Goal: Task Accomplishment & Management: Use online tool/utility

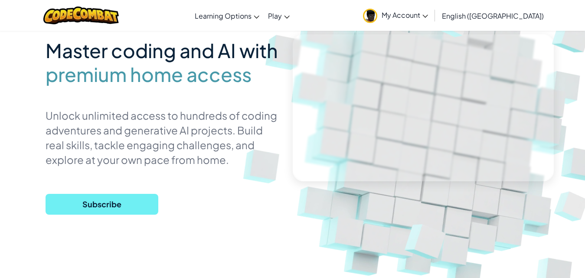
scroll to position [43, 0]
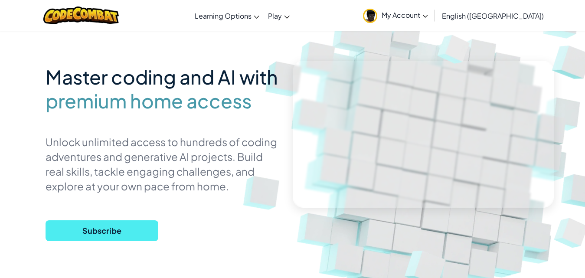
click at [428, 19] on span "My Account" at bounding box center [405, 14] width 46 height 9
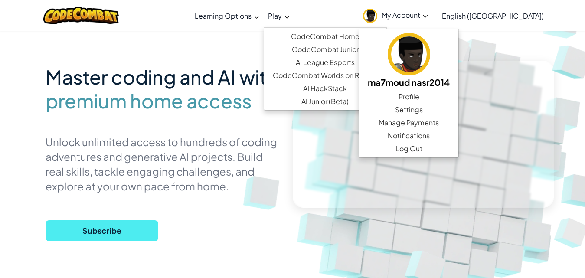
click at [282, 12] on span "Play" at bounding box center [275, 15] width 14 height 9
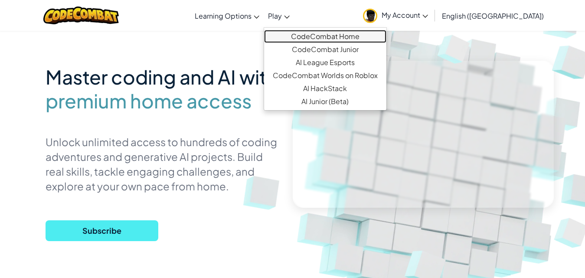
click at [366, 38] on link "CodeCombat Home" at bounding box center [325, 36] width 122 height 13
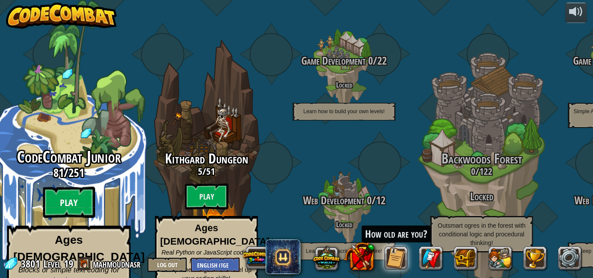
click at [72, 192] on btn "Play" at bounding box center [69, 202] width 52 height 31
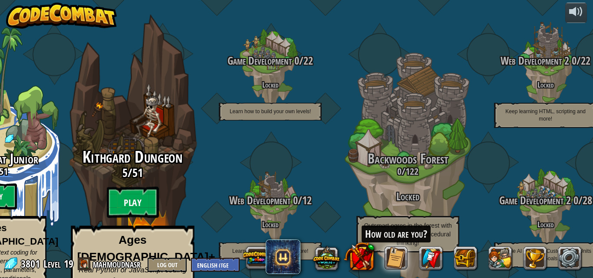
click at [141, 187] on btn "Play" at bounding box center [133, 202] width 52 height 31
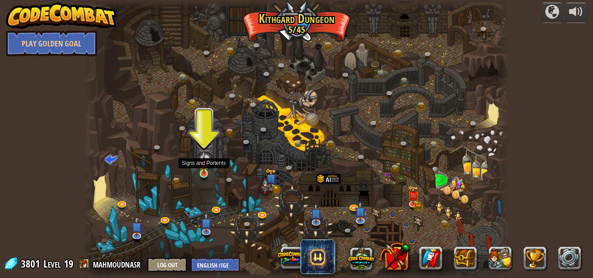
click at [203, 174] on div at bounding box center [204, 173] width 9 height 9
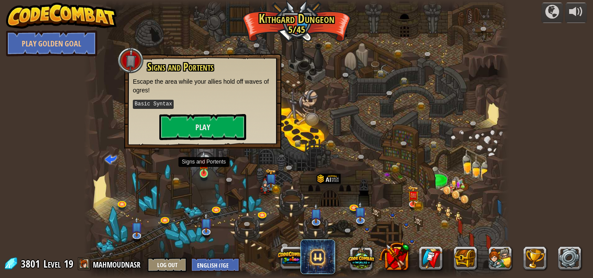
click at [207, 169] on img at bounding box center [204, 162] width 10 height 23
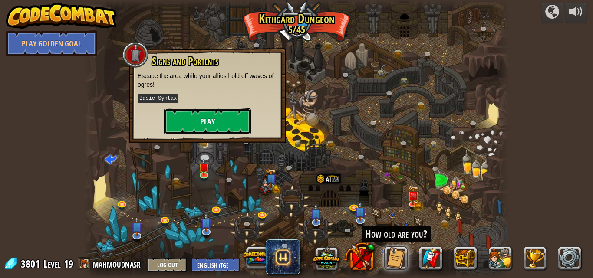
click at [213, 124] on button "Play" at bounding box center [207, 121] width 87 height 26
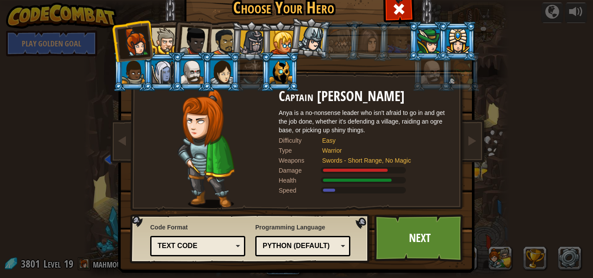
click at [158, 38] on div at bounding box center [164, 41] width 26 height 26
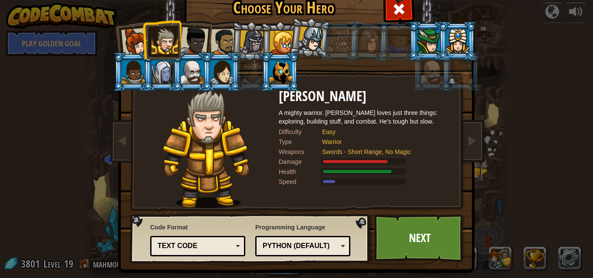
click at [181, 40] on div at bounding box center [194, 41] width 29 height 29
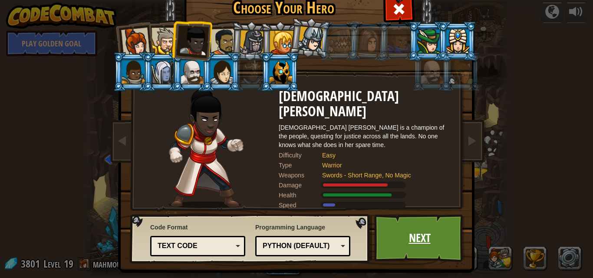
click at [399, 238] on link "Next" at bounding box center [419, 238] width 91 height 48
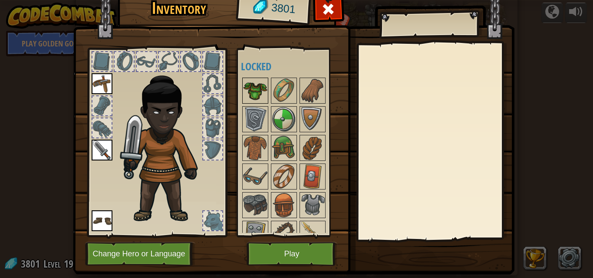
click at [246, 86] on img at bounding box center [255, 91] width 24 height 24
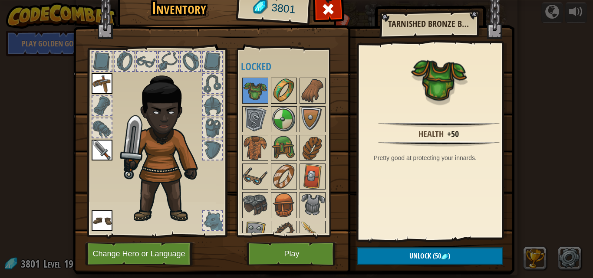
click at [283, 95] on img at bounding box center [284, 91] width 24 height 24
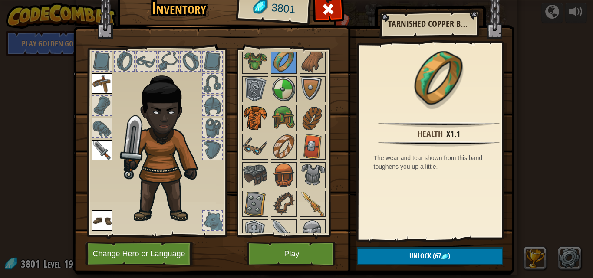
scroll to position [43, 0]
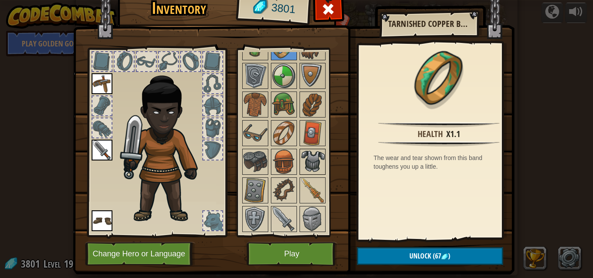
click at [318, 160] on img at bounding box center [312, 162] width 24 height 24
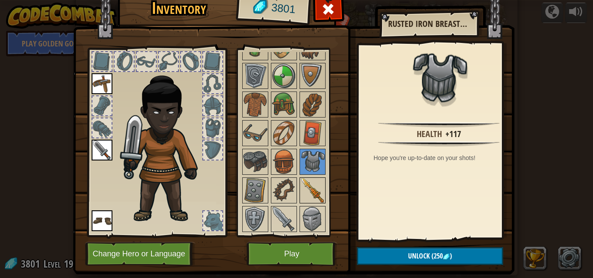
click at [305, 191] on img at bounding box center [312, 190] width 24 height 24
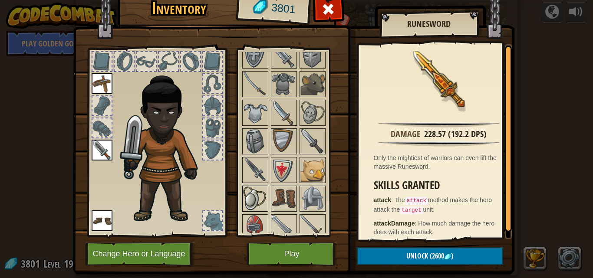
scroll to position [217, 0]
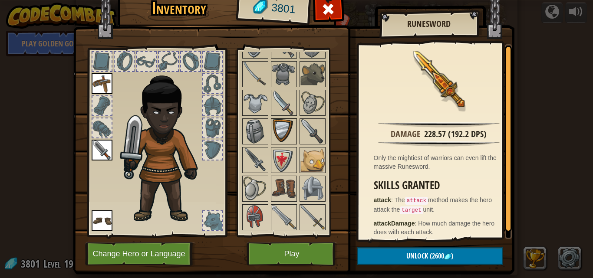
click at [280, 124] on img at bounding box center [284, 131] width 24 height 24
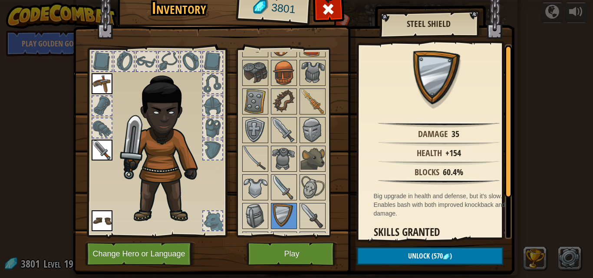
scroll to position [130, 0]
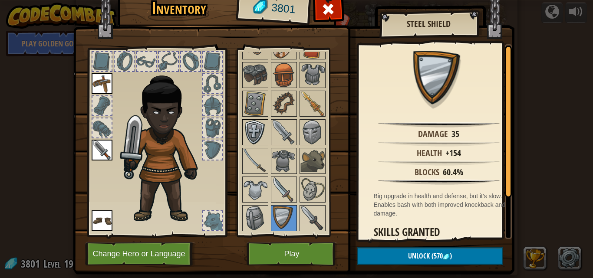
click at [245, 137] on img at bounding box center [255, 132] width 24 height 24
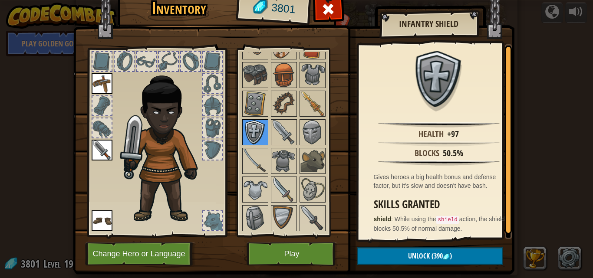
click at [248, 131] on img at bounding box center [255, 132] width 24 height 24
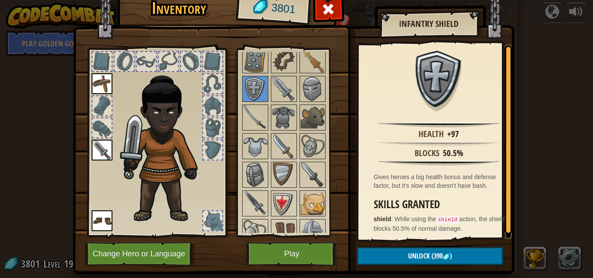
scroll to position [217, 0]
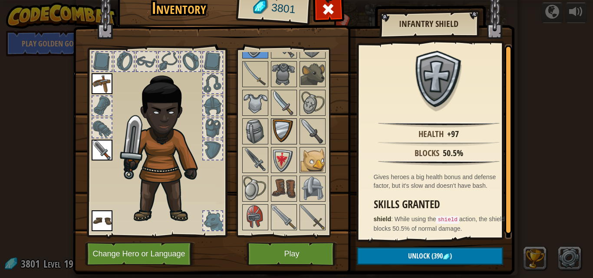
click at [273, 131] on img at bounding box center [284, 131] width 24 height 24
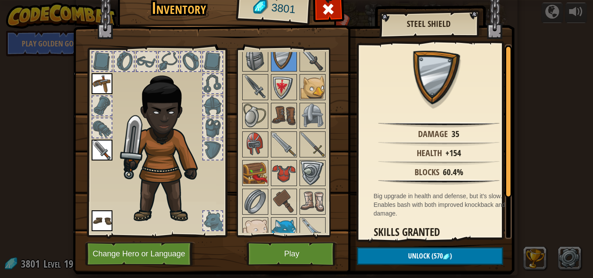
scroll to position [304, 0]
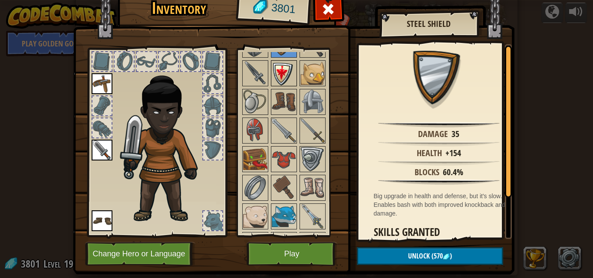
click at [285, 77] on img at bounding box center [284, 73] width 24 height 24
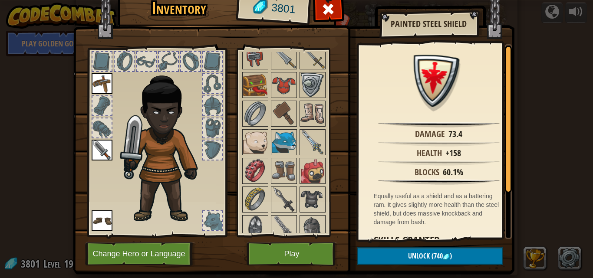
scroll to position [391, 0]
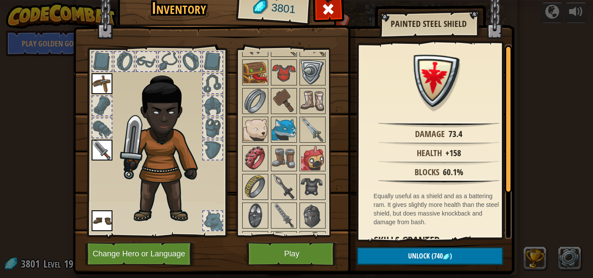
click at [285, 77] on img at bounding box center [284, 72] width 24 height 24
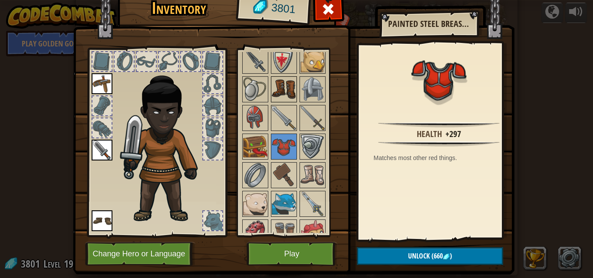
scroll to position [304, 0]
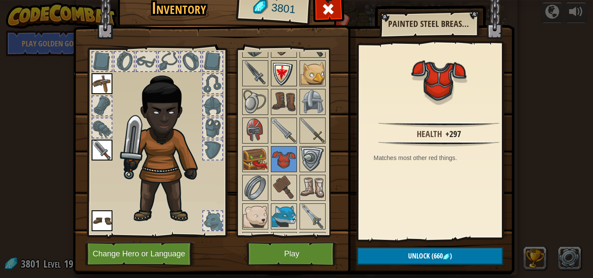
click at [278, 73] on img at bounding box center [284, 73] width 24 height 24
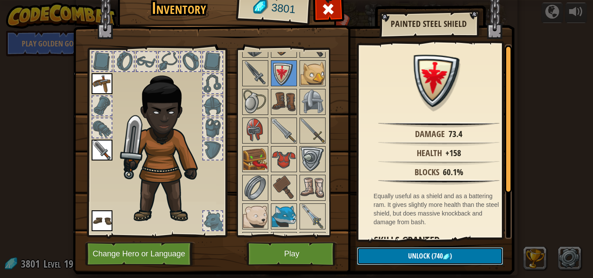
click at [443, 259] on img at bounding box center [446, 256] width 7 height 7
click at [425, 256] on button "Confirm" at bounding box center [430, 256] width 146 height 18
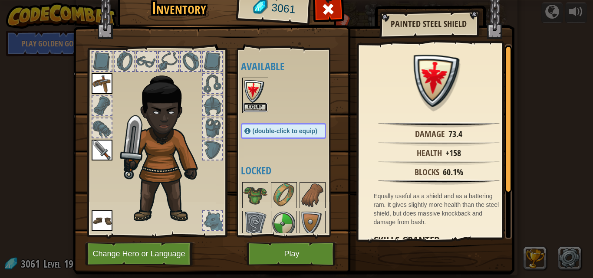
click at [246, 108] on button "Equip" at bounding box center [255, 107] width 24 height 9
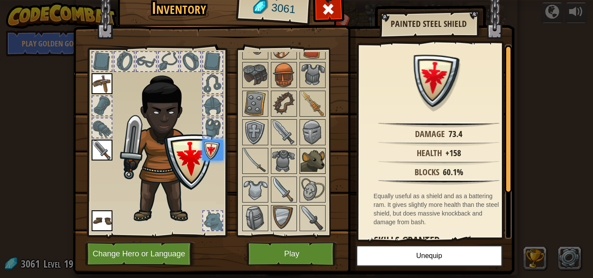
scroll to position [174, 0]
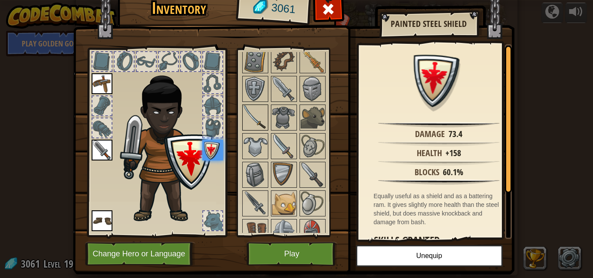
click at [243, 114] on img at bounding box center [255, 117] width 24 height 24
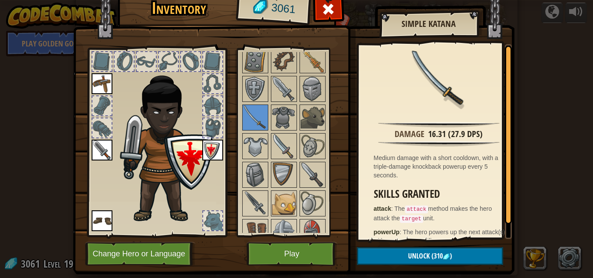
click at [310, 177] on img at bounding box center [312, 175] width 24 height 24
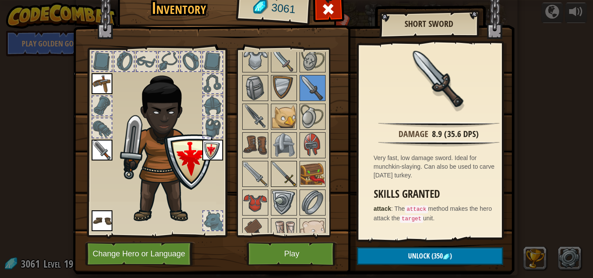
scroll to position [304, 0]
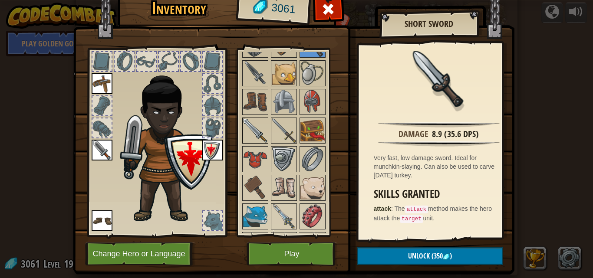
click at [259, 133] on img at bounding box center [255, 130] width 24 height 24
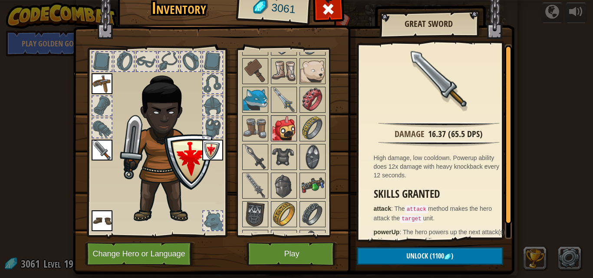
scroll to position [434, 0]
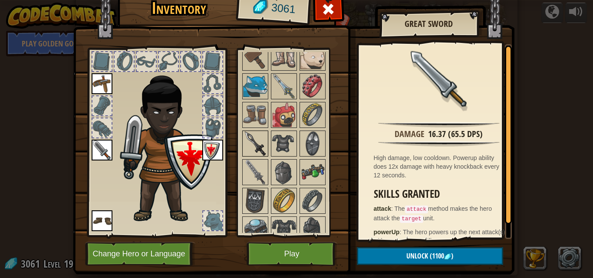
click at [256, 145] on img at bounding box center [255, 143] width 24 height 24
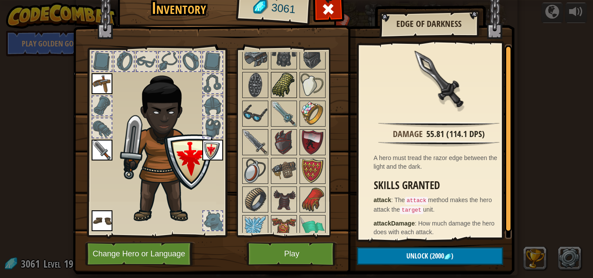
scroll to position [608, 0]
click at [281, 85] on img at bounding box center [284, 84] width 24 height 24
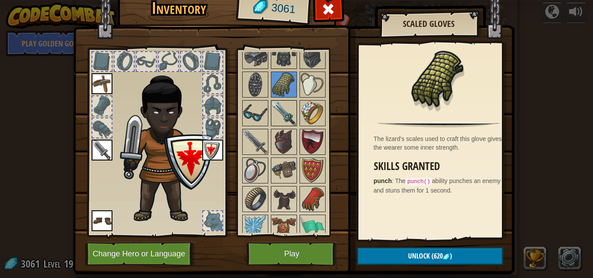
click at [282, 110] on img at bounding box center [284, 113] width 24 height 24
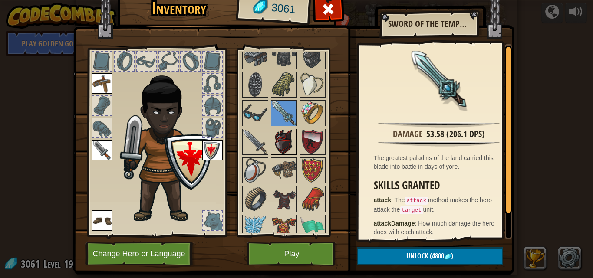
click at [286, 145] on img at bounding box center [284, 142] width 24 height 24
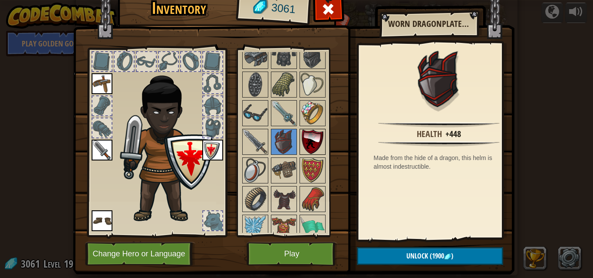
click at [309, 147] on img at bounding box center [312, 142] width 24 height 24
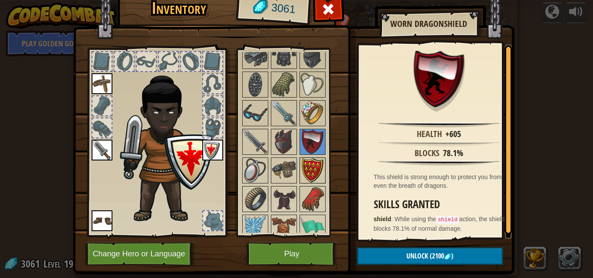
click at [309, 179] on img at bounding box center [312, 170] width 24 height 24
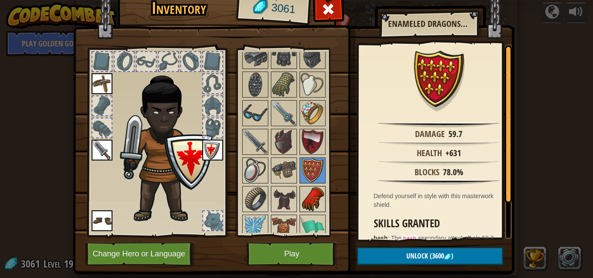
click at [299, 199] on div at bounding box center [312, 199] width 26 height 26
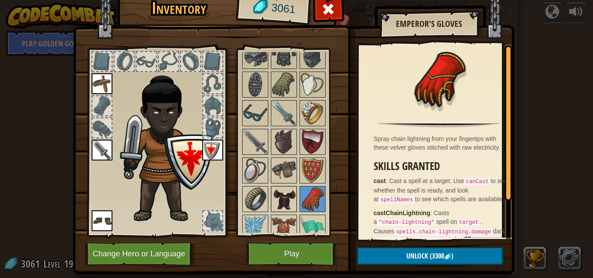
click at [284, 198] on img at bounding box center [284, 199] width 24 height 24
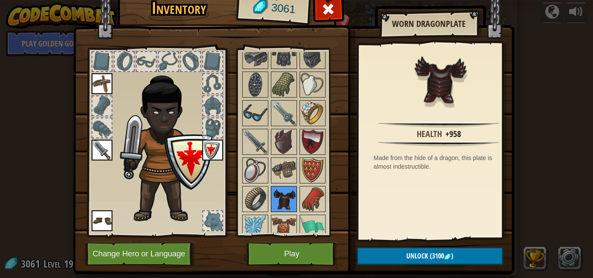
scroll to position [651, 0]
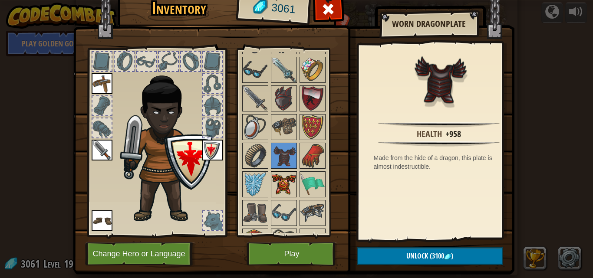
click at [278, 177] on img at bounding box center [284, 184] width 24 height 24
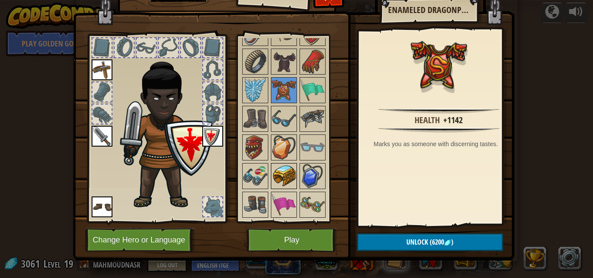
scroll to position [21, 0]
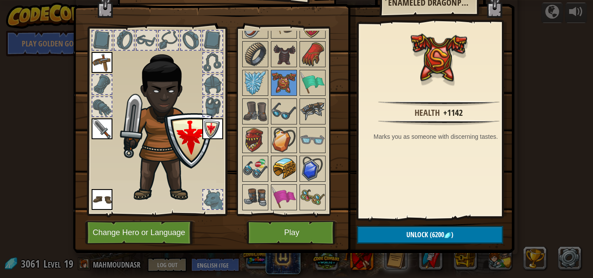
click at [287, 170] on img at bounding box center [284, 169] width 24 height 24
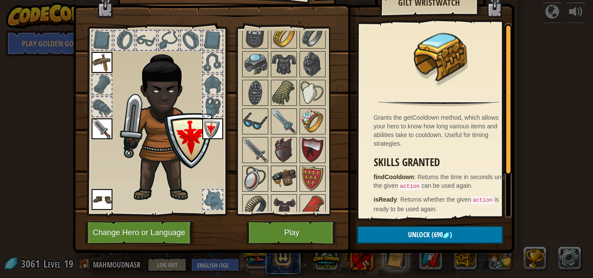
scroll to position [558, 0]
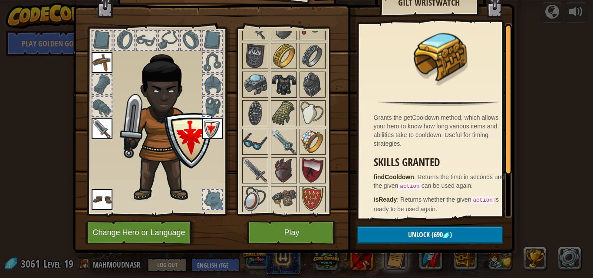
click at [268, 73] on div "Available Equip Equip Equip Equip (double-click to equip) Locked" at bounding box center [292, 121] width 102 height 181
click at [272, 80] on img at bounding box center [284, 84] width 24 height 24
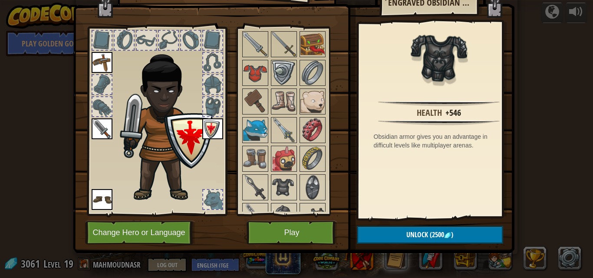
scroll to position [384, 0]
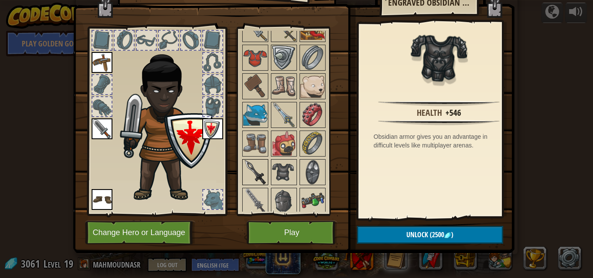
click at [246, 171] on img at bounding box center [255, 172] width 24 height 24
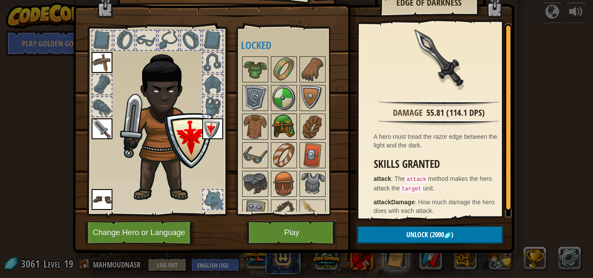
scroll to position [43, 0]
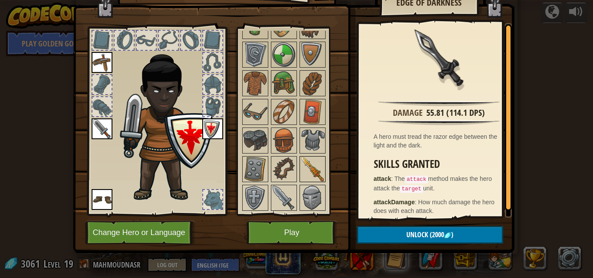
click at [313, 174] on img at bounding box center [312, 169] width 24 height 24
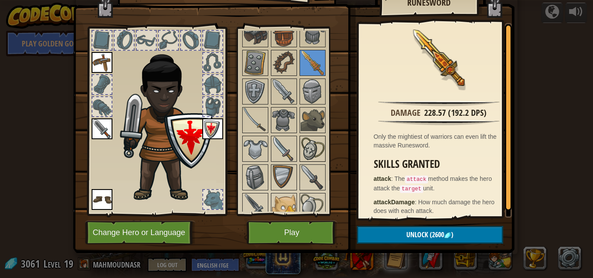
scroll to position [130, 0]
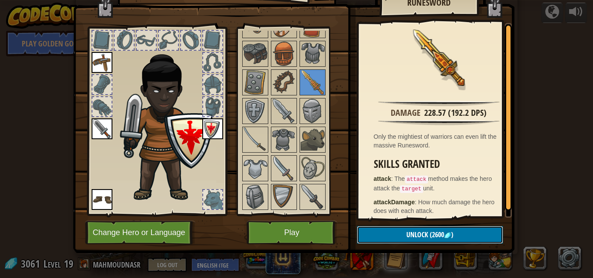
click at [424, 233] on button "Unlock (2600 )" at bounding box center [430, 235] width 146 height 18
click at [415, 237] on button "Confirm" at bounding box center [430, 235] width 146 height 18
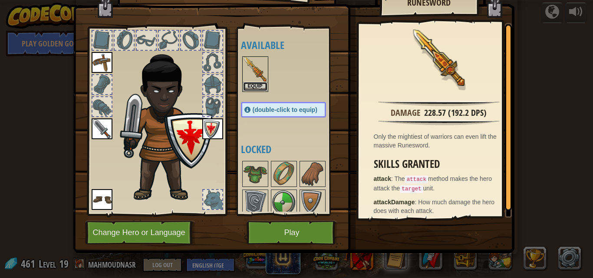
click at [252, 86] on button "Equip" at bounding box center [255, 86] width 24 height 9
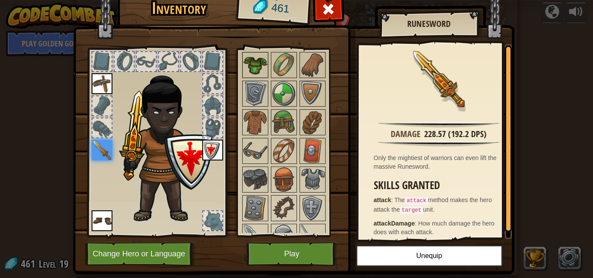
click at [246, 64] on img at bounding box center [255, 65] width 24 height 24
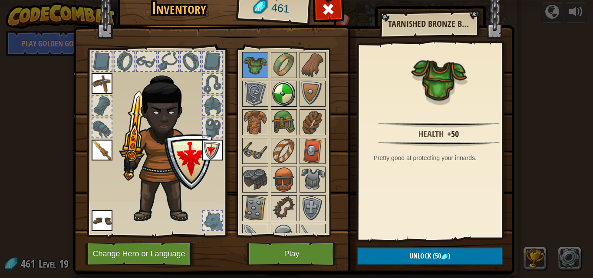
click at [286, 94] on img at bounding box center [284, 94] width 24 height 24
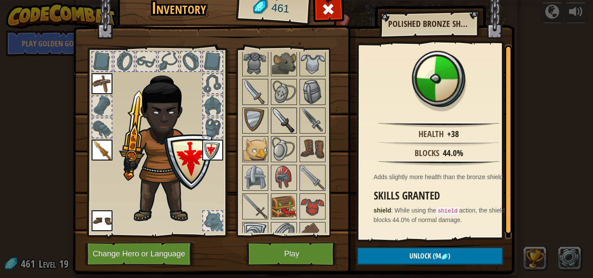
scroll to position [347, 0]
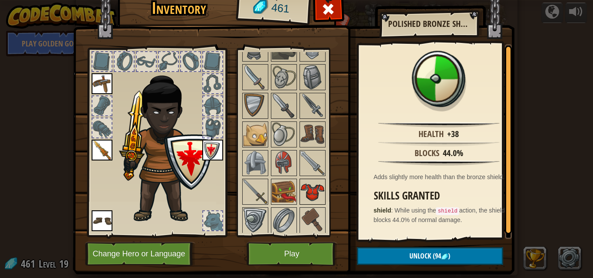
click at [307, 191] on img at bounding box center [312, 192] width 24 height 24
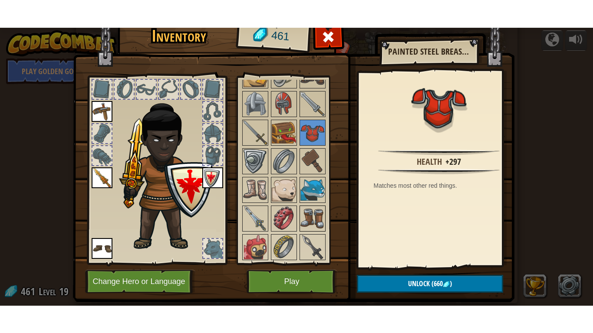
scroll to position [477, 0]
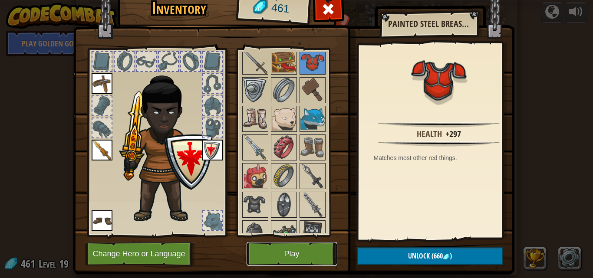
click at [311, 249] on button "Play" at bounding box center [291, 254] width 91 height 24
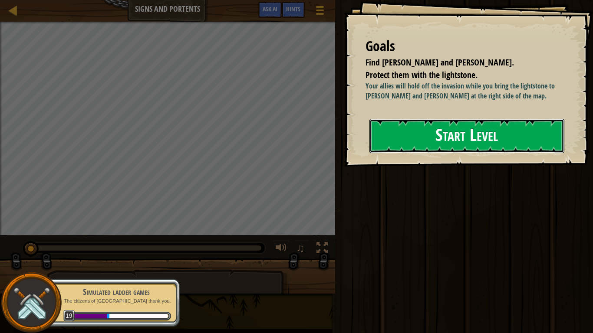
click at [466, 135] on button "Start Level" at bounding box center [466, 136] width 195 height 34
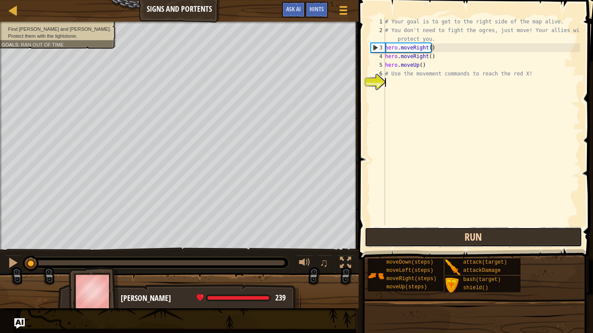
click at [391, 234] on button "Run" at bounding box center [473, 237] width 217 height 20
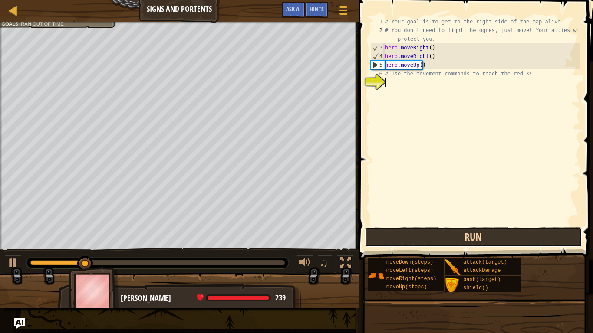
click at [425, 240] on button "Run" at bounding box center [473, 237] width 217 height 20
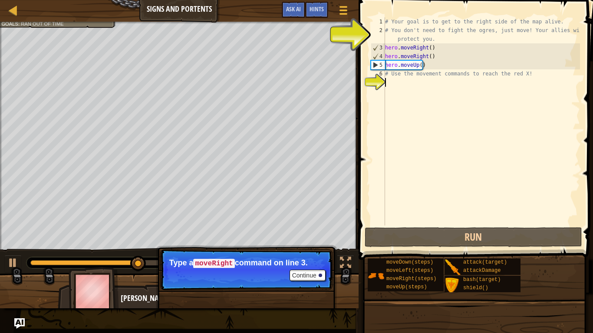
type textarea "r"
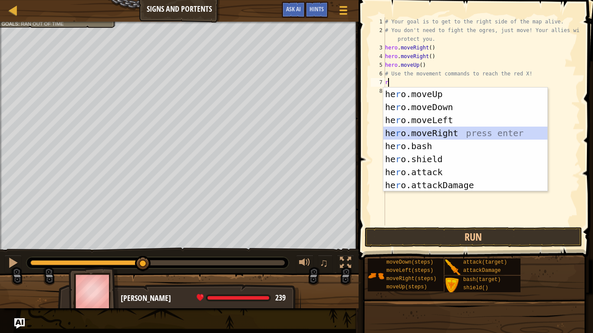
click at [457, 134] on div "he r o.moveUp press enter he r o.moveDown press enter he r o.moveLeft press ent…" at bounding box center [465, 153] width 164 height 130
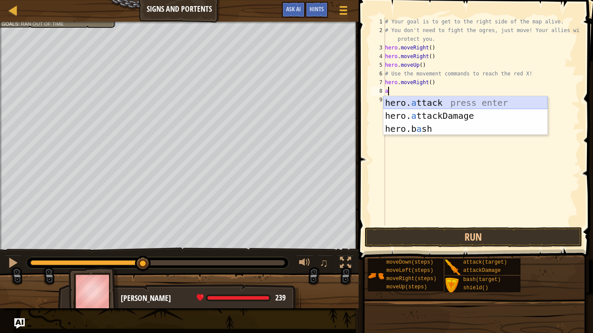
click at [435, 103] on div "hero. a ttack press enter hero. a ttackDamage press enter hero.b a sh press ent…" at bounding box center [465, 128] width 164 height 65
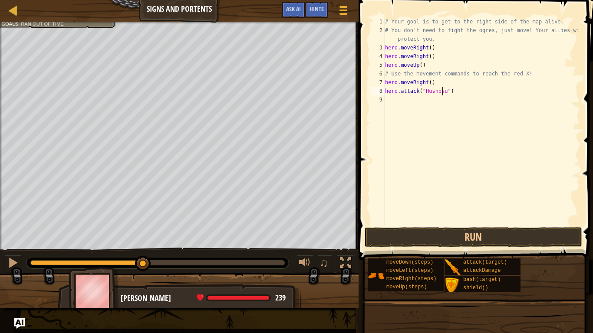
scroll to position [4, 5]
click at [548, 236] on button "Run" at bounding box center [473, 237] width 217 height 20
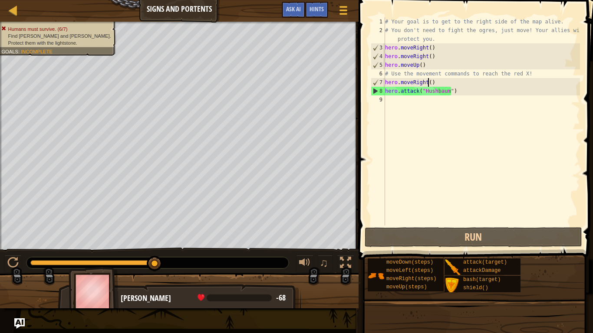
click at [427, 83] on div "# Your goal is to get to the right side of the map alive. # You don't need to f…" at bounding box center [481, 130] width 197 height 226
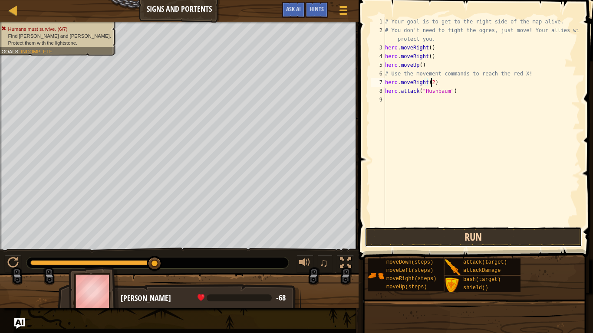
click at [466, 236] on button "Run" at bounding box center [473, 237] width 217 height 20
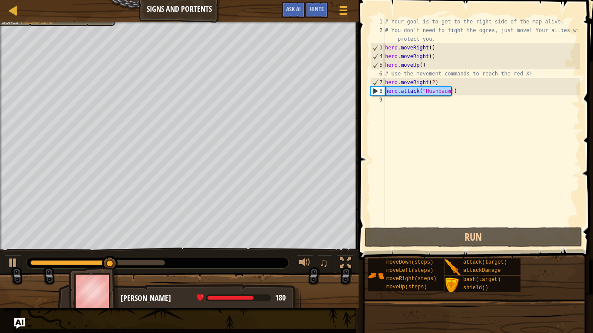
drag, startPoint x: 453, startPoint y: 89, endPoint x: 380, endPoint y: 93, distance: 72.6
click at [380, 93] on div "hero.moveRight(2) 1 2 3 4 5 6 7 8 9 # Your goal is to get to the right side of …" at bounding box center [474, 121] width 211 height 208
type textarea "hero.attack("Hushbaum")"
click at [388, 103] on div "# Your goal is to get to the right side of the map alive. # You don't need to f…" at bounding box center [481, 130] width 197 height 226
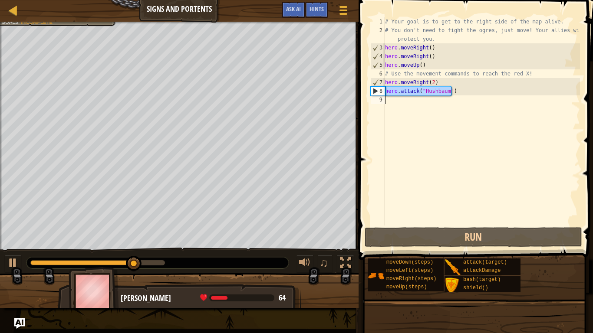
paste textarea "hero.attack("Hushbaum")"
type textarea "hero.attack("Hushbaum")"
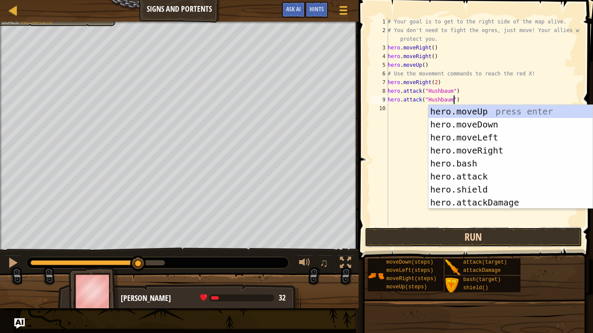
click at [485, 236] on button "Run" at bounding box center [473, 237] width 217 height 20
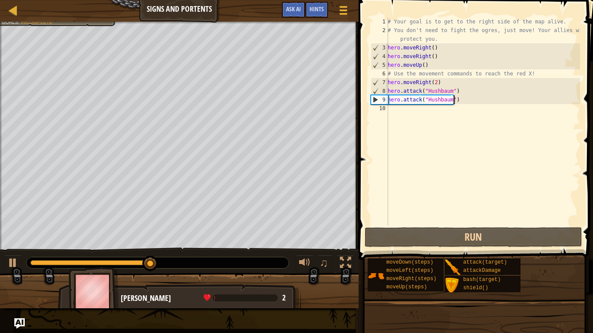
click at [464, 104] on div "# Your goal is to get to the right side of the map alive. # You don't need to f…" at bounding box center [483, 130] width 194 height 226
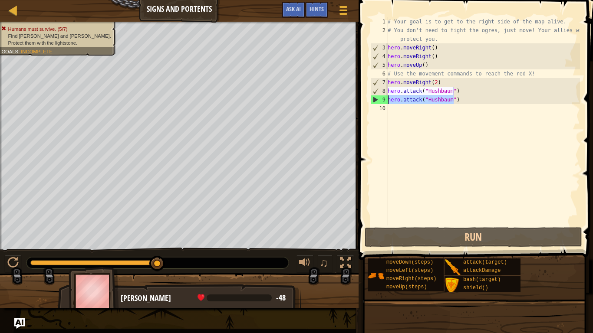
click at [342, 99] on div "Map Signs and Portents Game Menu Done Hints Ask AI 1 הההההההההההההההההההההההההה…" at bounding box center [296, 166] width 593 height 333
click at [389, 107] on div "# Your goal is to get to the right side of the map alive. # You don't need to f…" at bounding box center [483, 130] width 194 height 226
type textarea "hero.attack("Hushbaum")"
click at [386, 111] on div "10" at bounding box center [379, 108] width 17 height 9
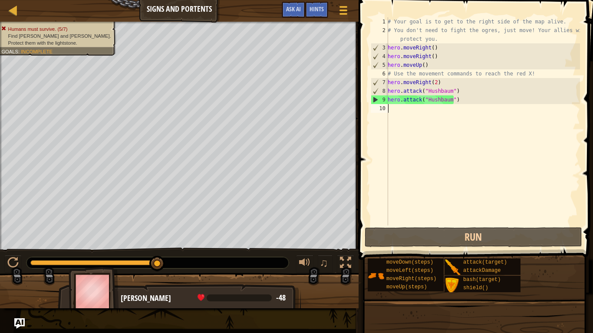
click at [389, 110] on div "# Your goal is to get to the right side of the map alive. # You don't need to f…" at bounding box center [483, 130] width 194 height 226
paste textarea "hero.attack("Hushbaum")"
type textarea "hero.attack("Hushbaum")"
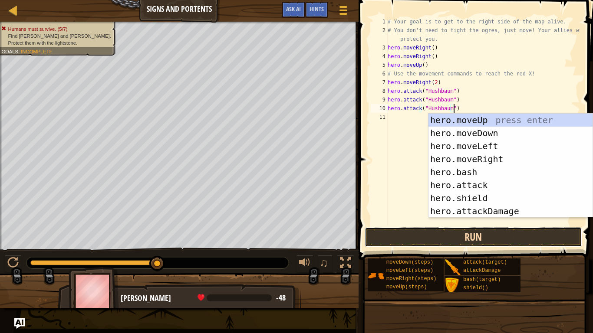
click at [469, 234] on button "Run" at bounding box center [473, 237] width 217 height 20
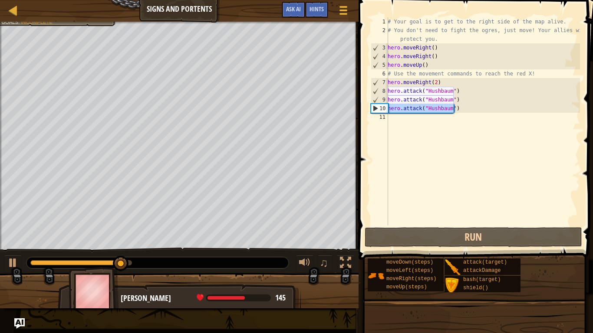
drag, startPoint x: 463, startPoint y: 109, endPoint x: 380, endPoint y: 111, distance: 82.9
click at [380, 111] on div "hero.attack("Hushbaum") 1 2 3 4 5 6 7 8 9 10 11 # Your goal is to get to the ri…" at bounding box center [474, 121] width 211 height 208
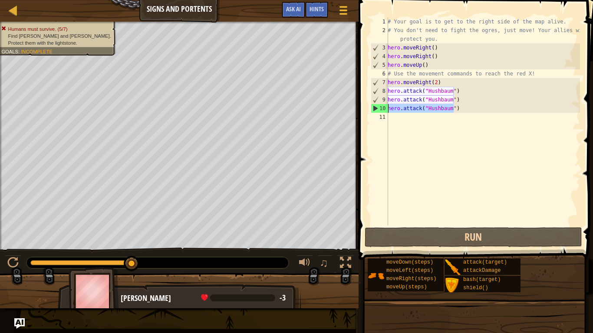
click at [399, 120] on div "# Your goal is to get to the right side of the map alive. # You don't need to f…" at bounding box center [483, 130] width 194 height 226
paste textarea "hero.attack("Hushbaum")"
type textarea "hero.attack("Hushbaum")"
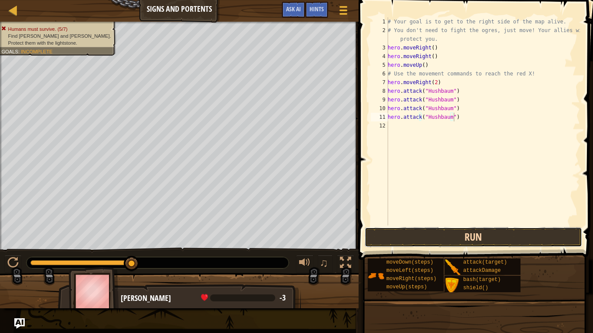
click at [465, 233] on button "Run" at bounding box center [473, 237] width 217 height 20
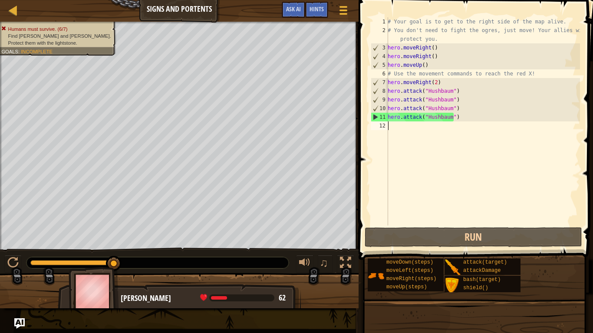
click at [407, 134] on div "# Your goal is to get to the right side of the map alive. # You don't need to f…" at bounding box center [483, 130] width 194 height 226
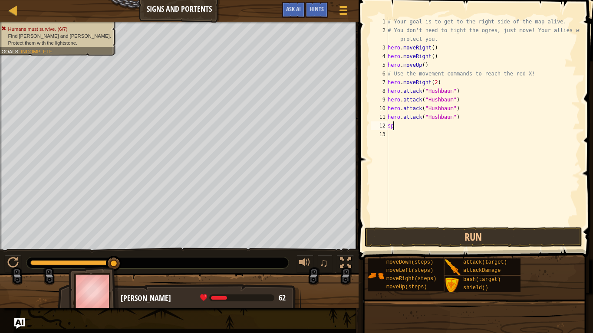
type textarea "s"
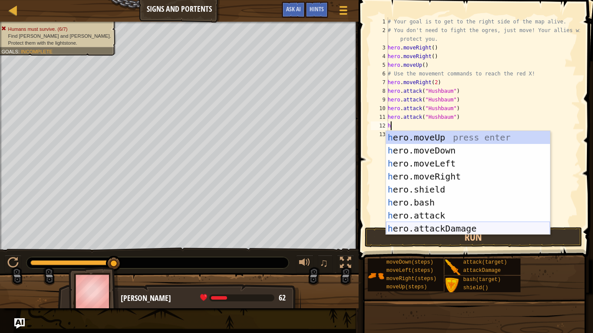
click at [461, 225] on div "h ero.moveUp press enter h ero.moveDown press enter h ero.moveLeft press enter …" at bounding box center [468, 196] width 164 height 130
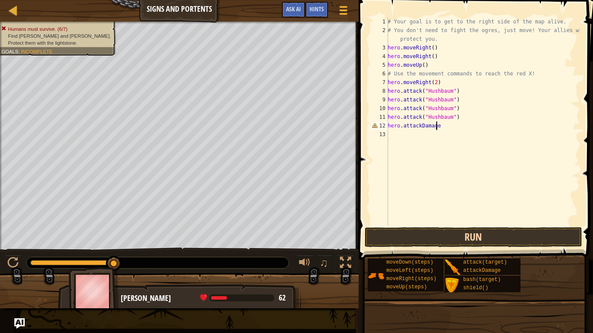
type textarea "hero.attackDamage"
click at [464, 232] on button "Run" at bounding box center [473, 237] width 217 height 20
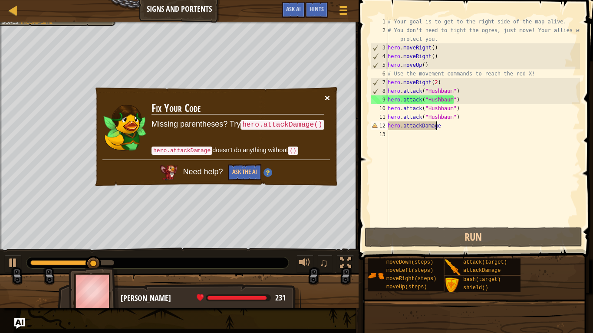
click at [327, 95] on button "×" at bounding box center [327, 97] width 5 height 9
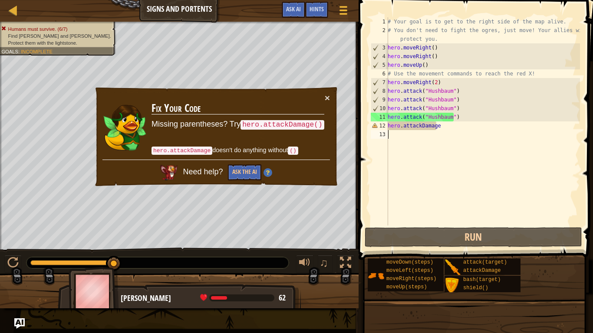
click at [348, 131] on div "Map Signs and Portents Game Menu Done Hints Ask AI 1 הההההההההההההההההההההההההה…" at bounding box center [296, 166] width 593 height 333
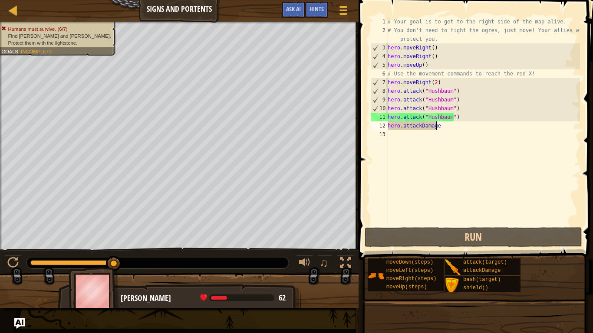
click at [450, 124] on div "# Your goal is to get to the right side of the map alive. # You don't need to f…" at bounding box center [483, 130] width 194 height 226
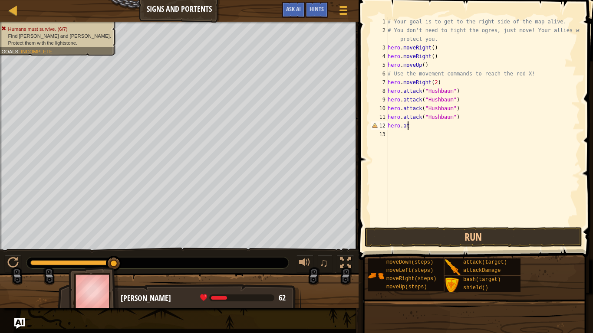
type textarea "h"
type textarea "r"
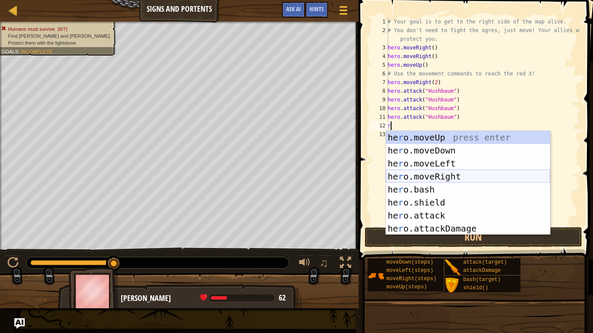
click at [415, 171] on div "he r o.moveUp press enter he r o.moveDown press enter he r o.moveLeft press ent…" at bounding box center [468, 196] width 164 height 130
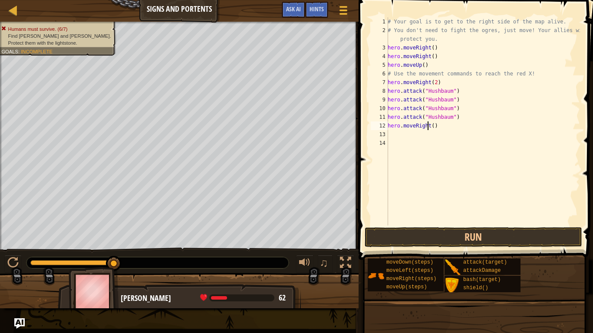
click at [429, 128] on div "# Your goal is to get to the right side of the map alive. # You don't need to f…" at bounding box center [483, 130] width 194 height 226
click at [430, 126] on div "# Your goal is to get to the right side of the map alive. # You don't need to f…" at bounding box center [483, 130] width 194 height 226
type textarea "hero.moveRight(2)"
click at [405, 138] on div "# Your goal is to get to the right side of the map alive. # You don't need to f…" at bounding box center [483, 130] width 194 height 226
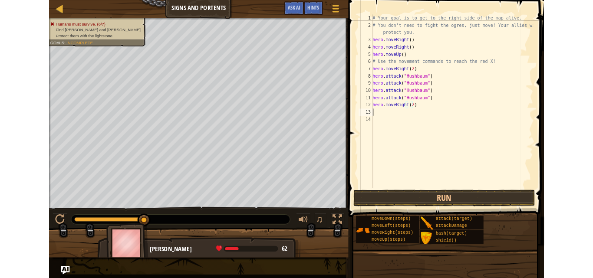
scroll to position [4, 0]
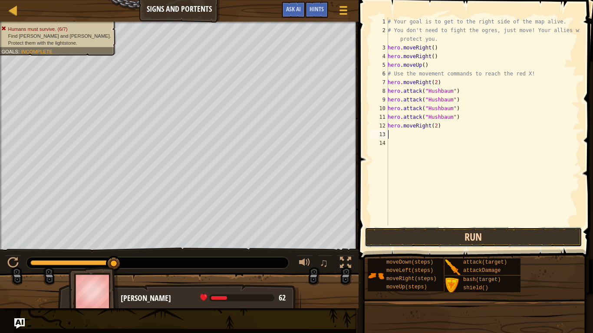
click at [412, 234] on button "Run" at bounding box center [473, 237] width 217 height 20
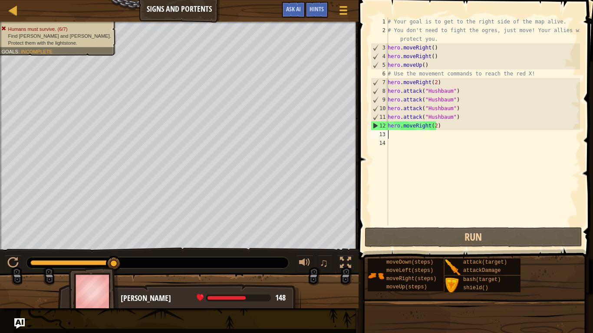
type textarea "d"
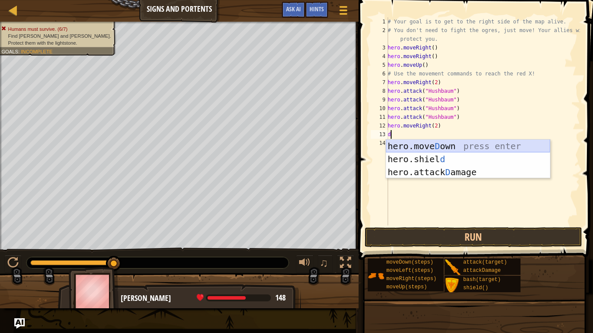
click at [481, 145] on div "hero.move D own press enter hero.shiel d press enter hero.attack D amage press …" at bounding box center [468, 172] width 164 height 65
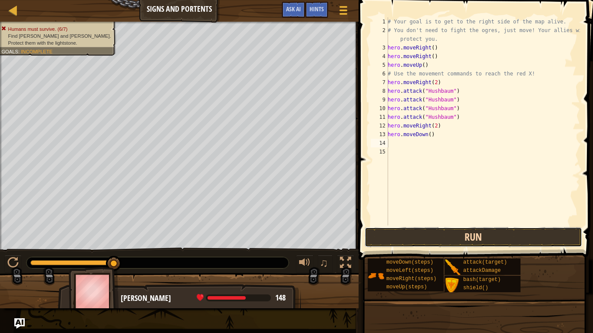
click at [455, 234] on button "Run" at bounding box center [473, 237] width 217 height 20
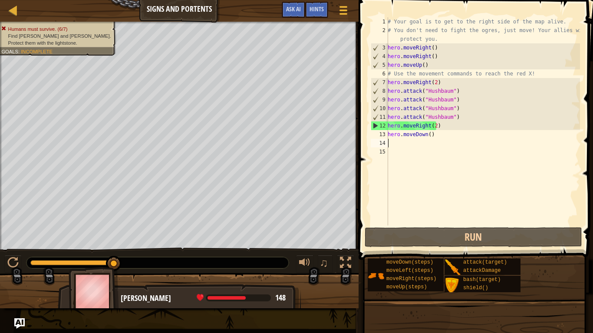
click at [430, 139] on div "# Your goal is to get to the right side of the map alive. # You don't need to f…" at bounding box center [483, 130] width 194 height 226
click at [433, 135] on div "# Your goal is to get to the right side of the map alive. # You don't need to f…" at bounding box center [483, 130] width 194 height 226
type textarea "hero.moveDown()"
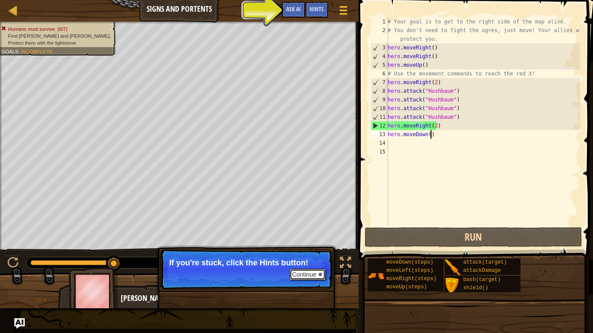
click at [308, 276] on button "Continue" at bounding box center [307, 274] width 36 height 11
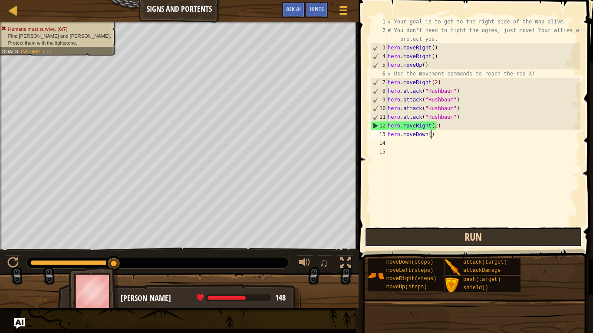
click at [443, 243] on button "Run" at bounding box center [473, 237] width 217 height 20
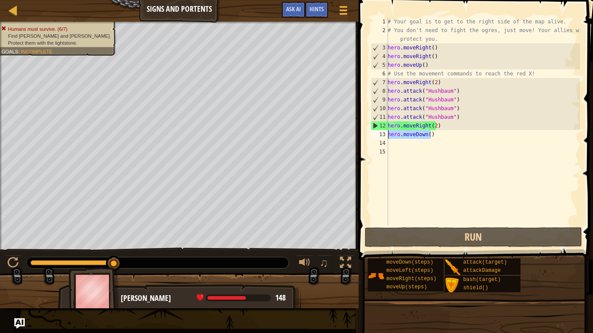
click at [337, 131] on div "Map Signs and Portents Game Menu Done Hints Ask AI 1 הההההההההההההההההההההההההה…" at bounding box center [296, 166] width 593 height 333
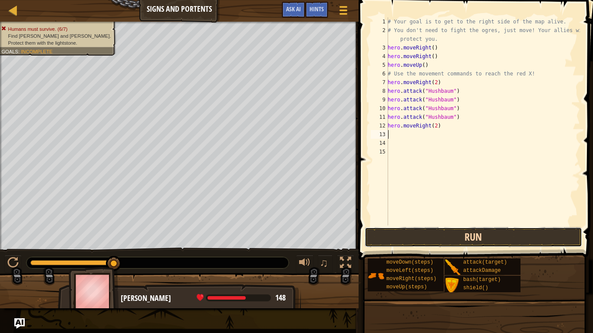
click at [503, 238] on button "Run" at bounding box center [473, 237] width 217 height 20
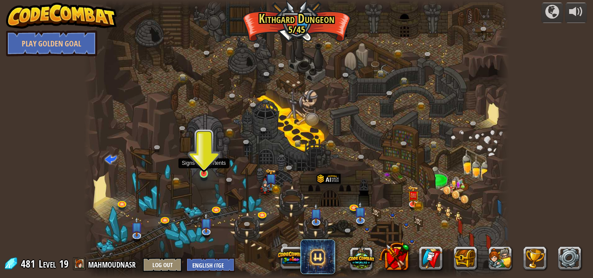
click at [204, 171] on img at bounding box center [204, 162] width 10 height 23
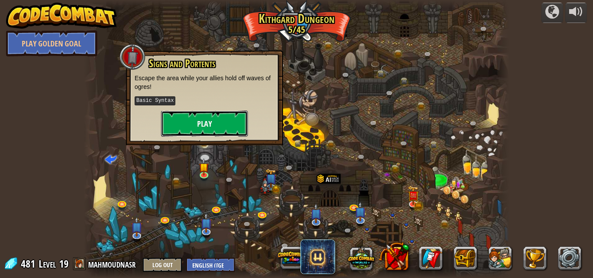
click at [217, 129] on button "Play" at bounding box center [204, 124] width 87 height 26
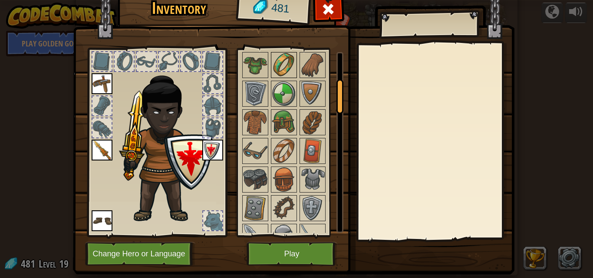
scroll to position [174, 0]
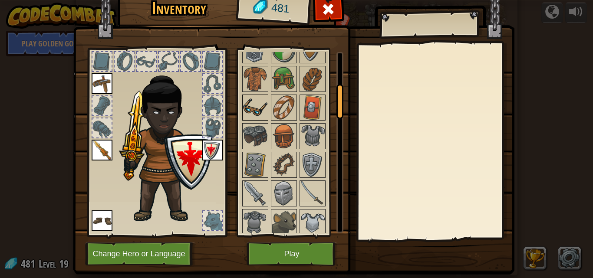
click at [248, 115] on img at bounding box center [255, 107] width 24 height 24
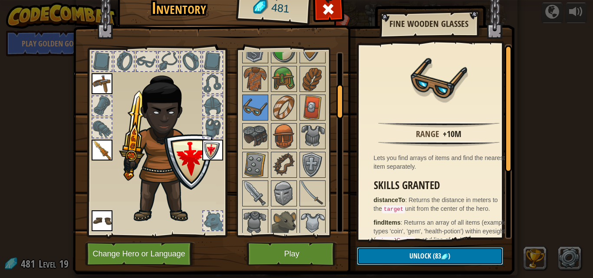
click at [420, 252] on span "Unlock" at bounding box center [420, 256] width 22 height 10
click at [420, 255] on button "Confirm" at bounding box center [430, 256] width 146 height 18
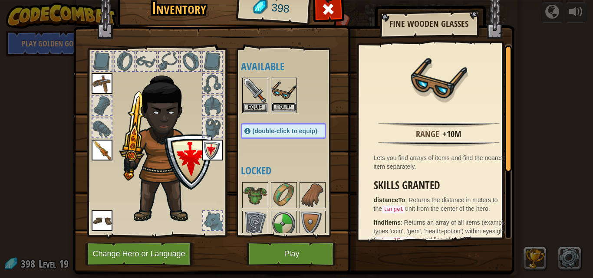
click at [279, 105] on button "Equip" at bounding box center [284, 107] width 24 height 9
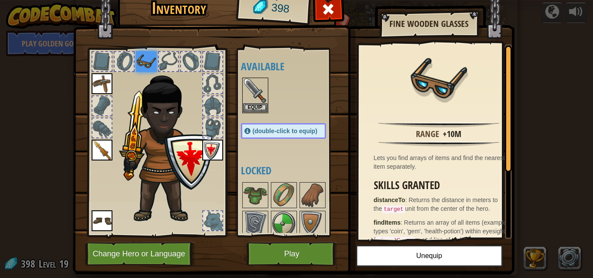
click at [143, 57] on img at bounding box center [146, 61] width 21 height 21
click at [162, 115] on img at bounding box center [166, 145] width 93 height 160
click at [405, 260] on button "Unequip" at bounding box center [429, 256] width 147 height 22
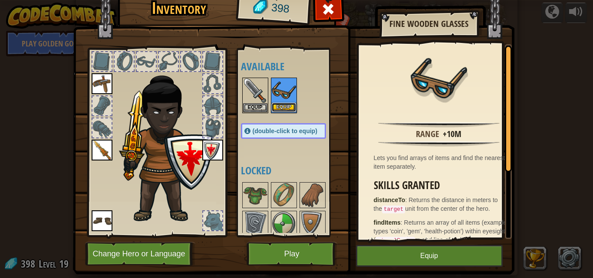
click at [279, 107] on button "Equip" at bounding box center [284, 107] width 24 height 9
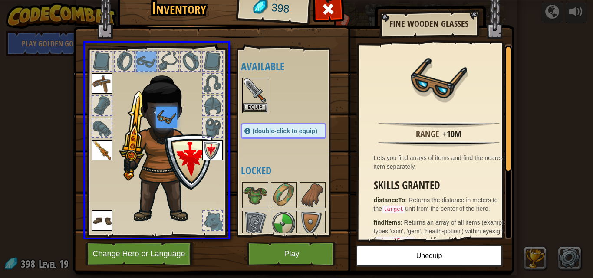
drag, startPoint x: 146, startPoint y: 59, endPoint x: 167, endPoint y: 121, distance: 64.9
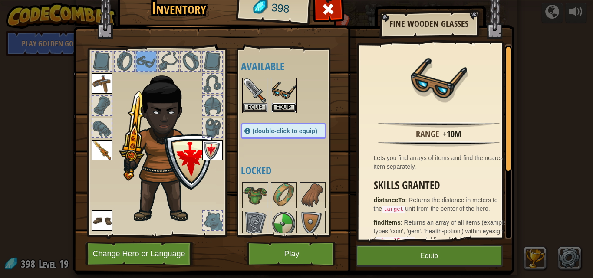
drag, startPoint x: 278, startPoint y: 105, endPoint x: 281, endPoint y: 101, distance: 5.6
click at [278, 105] on button "Equip" at bounding box center [284, 107] width 24 height 9
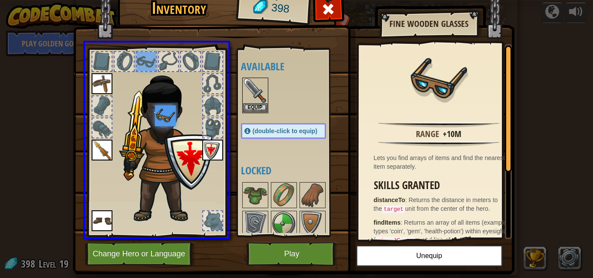
drag, startPoint x: 145, startPoint y: 62, endPoint x: 169, endPoint y: 125, distance: 67.3
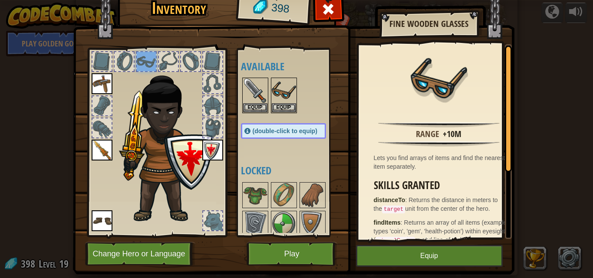
click at [169, 124] on img at bounding box center [166, 145] width 93 height 160
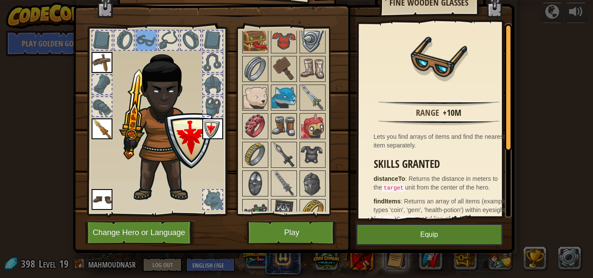
scroll to position [521, 0]
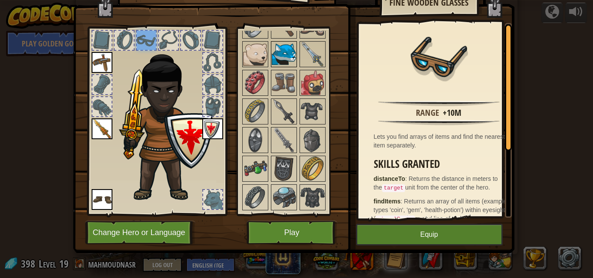
click at [287, 59] on img at bounding box center [284, 54] width 24 height 24
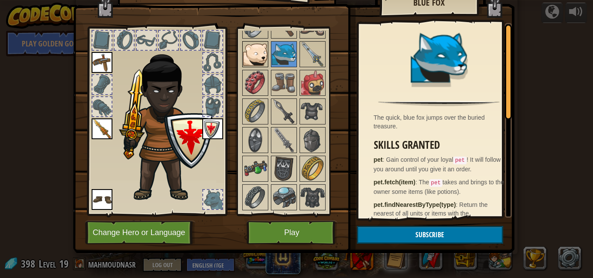
click at [259, 54] on img at bounding box center [255, 54] width 24 height 24
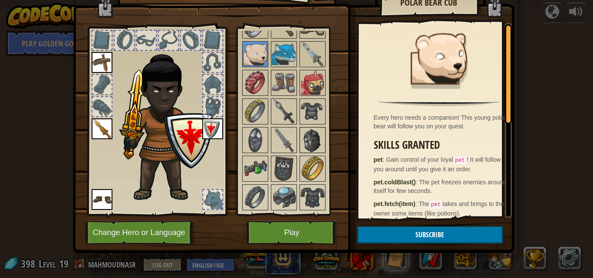
scroll to position [564, 0]
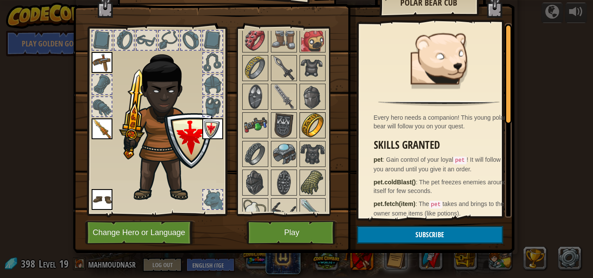
click at [317, 125] on img at bounding box center [312, 125] width 24 height 24
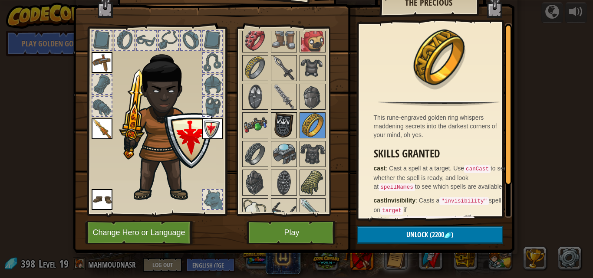
click at [283, 130] on img at bounding box center [284, 125] width 24 height 24
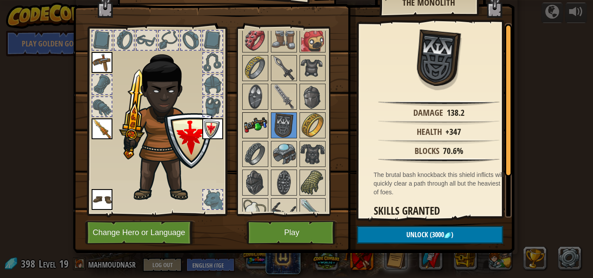
click at [262, 122] on img at bounding box center [255, 125] width 24 height 24
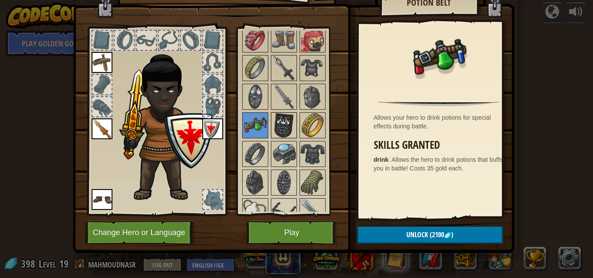
drag, startPoint x: 274, startPoint y: 155, endPoint x: 271, endPoint y: 137, distance: 18.0
click at [275, 154] on img at bounding box center [284, 154] width 24 height 24
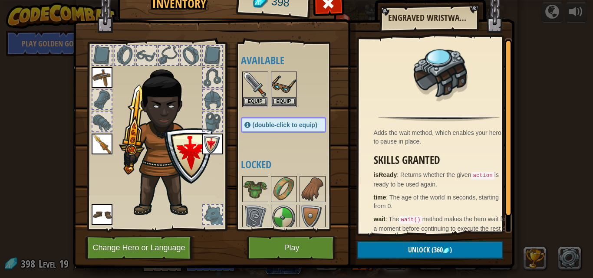
scroll to position [0, 0]
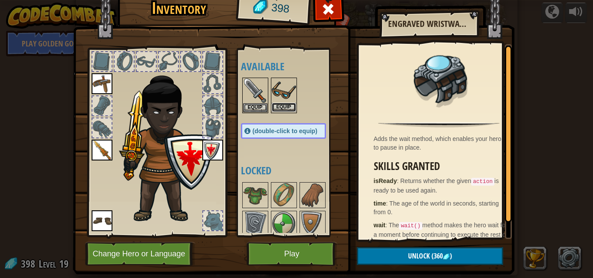
click at [276, 104] on button "Equip" at bounding box center [284, 107] width 24 height 9
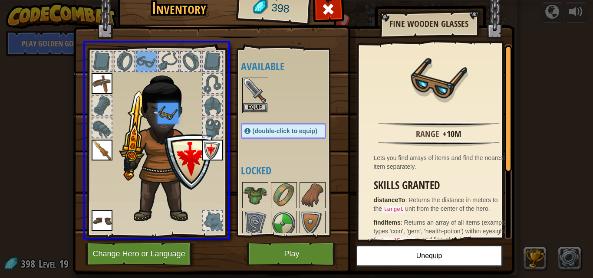
drag, startPoint x: 135, startPoint y: 62, endPoint x: 169, endPoint y: 118, distance: 65.8
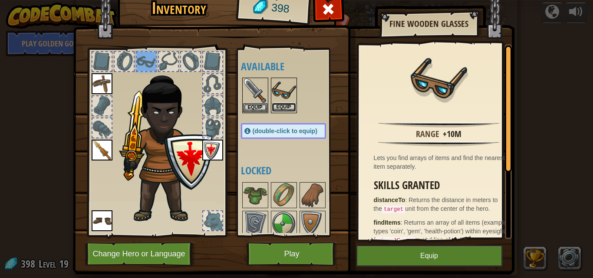
click at [273, 105] on button "Equip" at bounding box center [284, 107] width 24 height 9
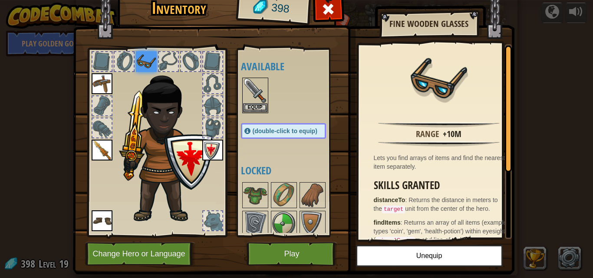
click at [273, 105] on div at bounding box center [292, 95] width 102 height 38
click at [137, 62] on img at bounding box center [146, 61] width 21 height 21
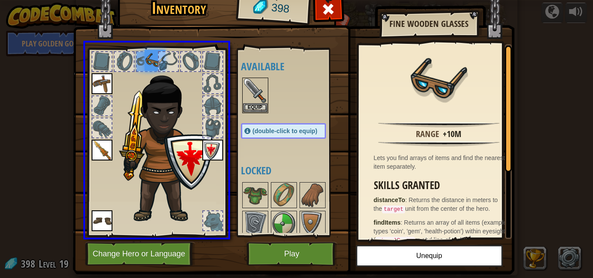
drag, startPoint x: 146, startPoint y: 59, endPoint x: 156, endPoint y: 65, distance: 11.7
click at [156, 65] on div at bounding box center [156, 140] width 143 height 195
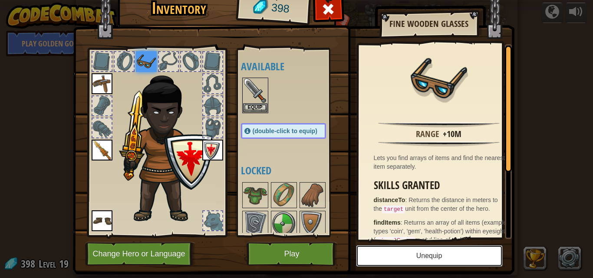
click at [445, 253] on button "Unequip" at bounding box center [429, 256] width 147 height 22
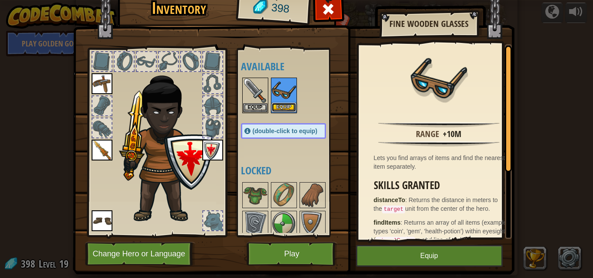
click at [278, 106] on button "Equip" at bounding box center [284, 107] width 24 height 9
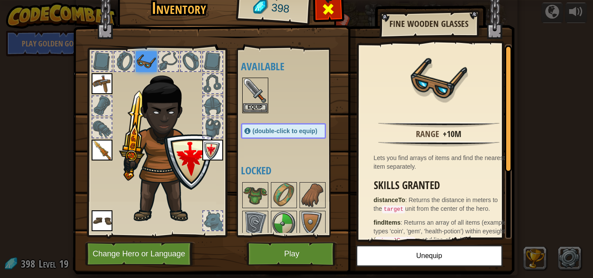
click at [325, 9] on span at bounding box center [328, 9] width 14 height 14
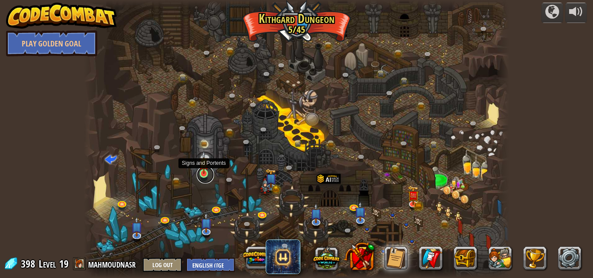
click at [206, 175] on link at bounding box center [205, 174] width 17 height 17
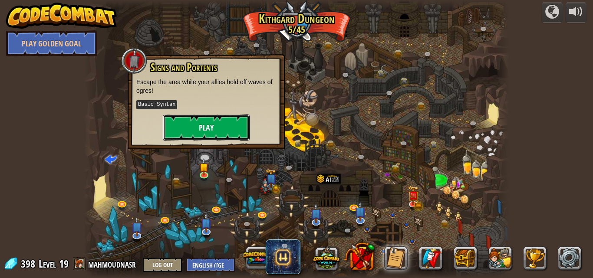
click at [220, 121] on button "Play" at bounding box center [206, 128] width 87 height 26
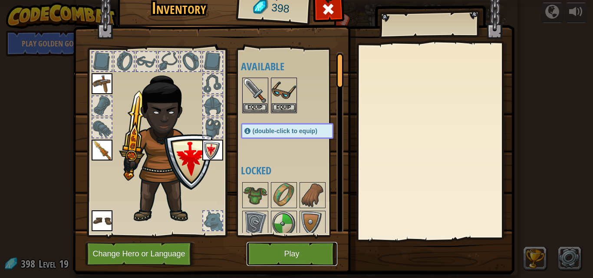
click at [261, 257] on button "Play" at bounding box center [291, 254] width 91 height 24
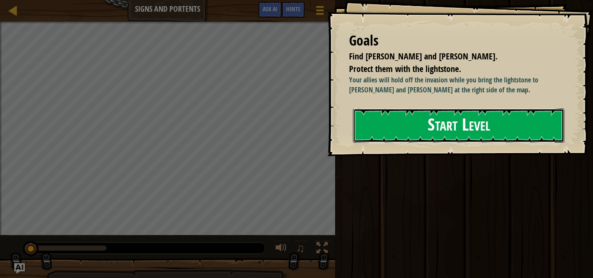
click at [419, 124] on button "Start Level" at bounding box center [458, 125] width 211 height 34
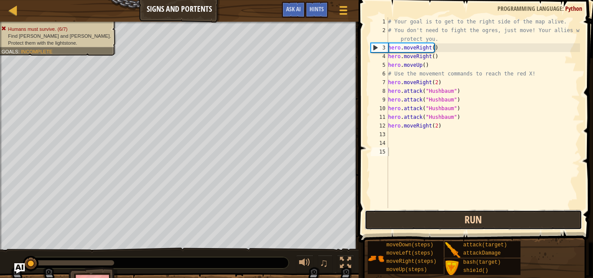
click at [405, 186] on div "1 2 3 4 5 6 7 8 9 10 11 12 13 14 15 # Your goal is to get to the right side of …" at bounding box center [474, 138] width 237 height 268
click at [403, 223] on button "Run" at bounding box center [473, 220] width 217 height 20
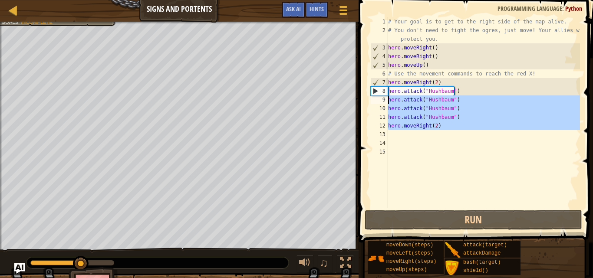
drag, startPoint x: 463, startPoint y: 131, endPoint x: 370, endPoint y: 102, distance: 96.6
click at [370, 102] on div "1 2 3 4 5 6 7 8 9 10 11 12 13 14 15 # Your goal is to get to the right side of …" at bounding box center [474, 112] width 211 height 191
type textarea "hero.attack("Hushbaum") hero.attack("Hushbaum")"
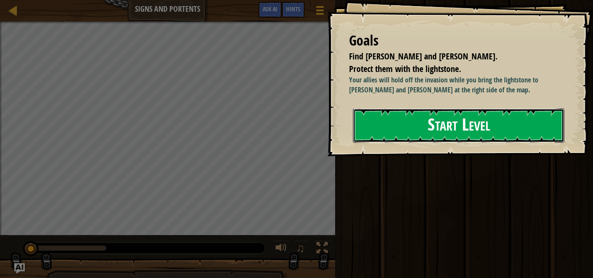
click at [529, 129] on button "Start Level" at bounding box center [458, 125] width 211 height 34
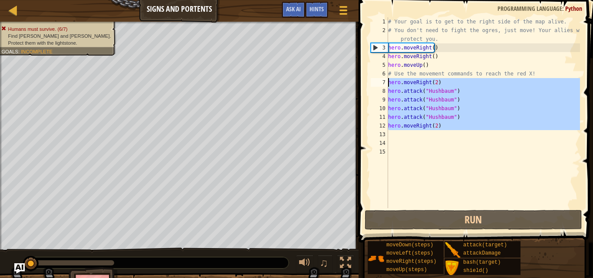
drag, startPoint x: 453, startPoint y: 131, endPoint x: 385, endPoint y: 84, distance: 82.7
click at [385, 84] on div "1 2 3 4 5 6 7 8 9 10 11 12 13 14 15 # Your goal is to get to the right side of …" at bounding box center [474, 112] width 211 height 191
type textarea "hero.moveRight(2) hero.attack("Hushbaum")"
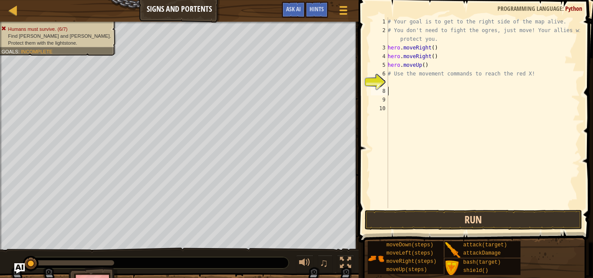
click at [476, 209] on span at bounding box center [476, 109] width 241 height 268
click at [475, 213] on button "Run" at bounding box center [473, 220] width 217 height 20
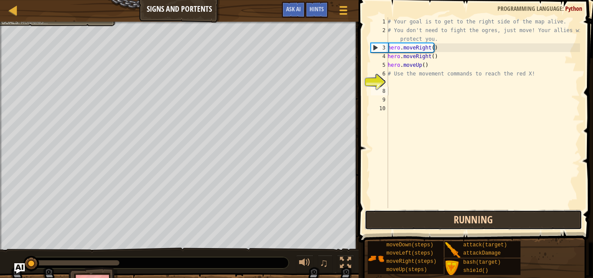
click at [474, 220] on button "Running" at bounding box center [473, 220] width 217 height 20
click at [476, 220] on button "Running" at bounding box center [473, 220] width 217 height 20
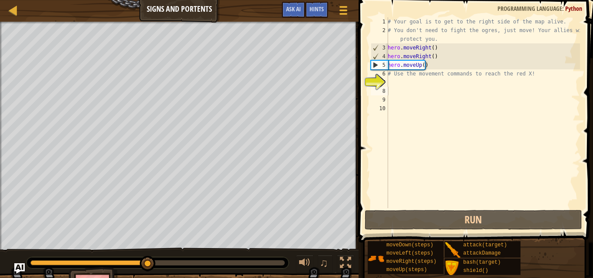
drag, startPoint x: 234, startPoint y: 6, endPoint x: 168, endPoint y: 15, distance: 66.6
click at [168, 15] on div "Map Signs and Portents Game Menu Done Hints Ask AI" at bounding box center [179, 11] width 358 height 22
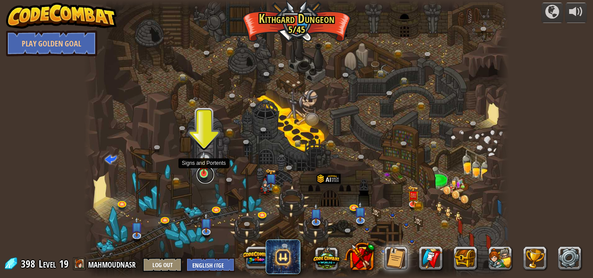
click at [203, 176] on link at bounding box center [205, 174] width 17 height 17
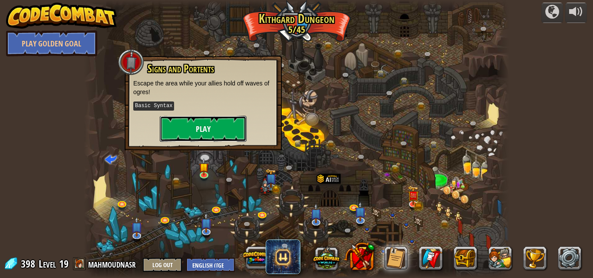
click at [223, 126] on button "Play" at bounding box center [203, 129] width 87 height 26
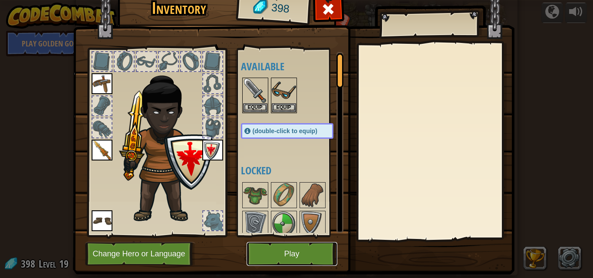
click at [280, 257] on button "Play" at bounding box center [291, 254] width 91 height 24
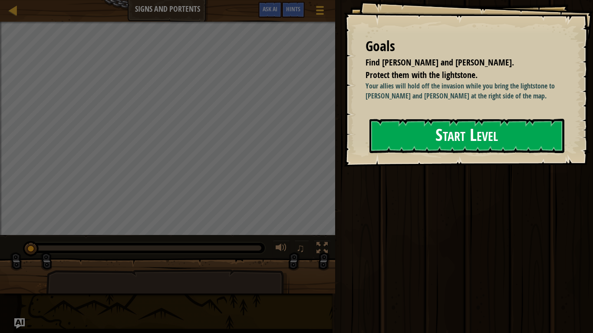
click at [405, 145] on button "Start Level" at bounding box center [466, 136] width 195 height 34
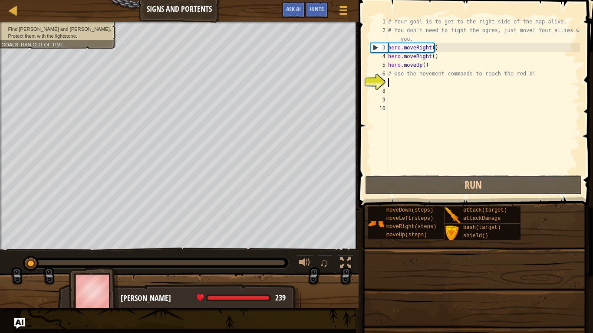
click at [421, 186] on div "1 2 3 4 5 6 7 8 9 10 # Your goal is to get to the right side of the map alive. …" at bounding box center [474, 120] width 237 height 233
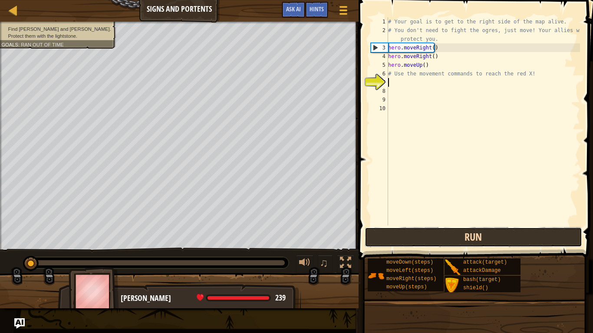
click at [406, 234] on button "Run" at bounding box center [473, 237] width 217 height 20
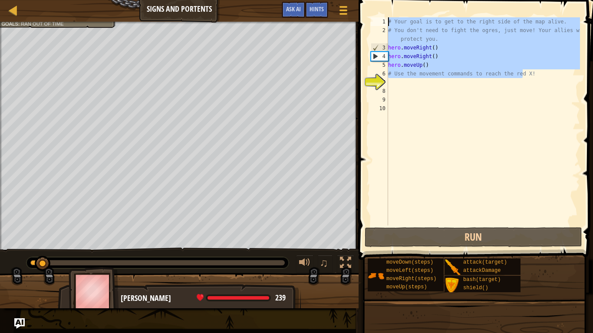
drag, startPoint x: 532, startPoint y: 71, endPoint x: 385, endPoint y: 0, distance: 163.6
click at [385, 4] on div "1 2 3 4 5 6 7 8 9 10 # Your goal is to get to the right side of the map alive. …" at bounding box center [474, 147] width 237 height 286
type textarea "# Your goal is to get to the right side of the map alive. # You don't need to f…"
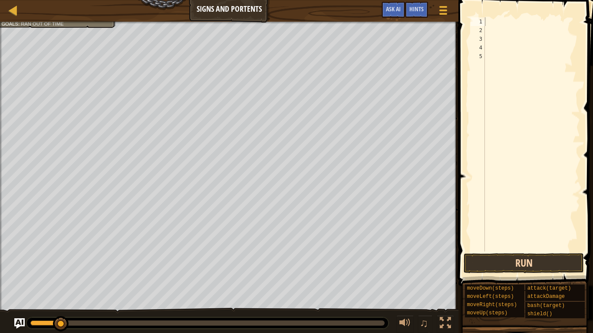
click at [506, 258] on div "1 2 3 4 5 ההההההההההההההההההההההההההההההההההההההההההההההההההההההההההההההההההההה…" at bounding box center [524, 160] width 137 height 312
click at [506, 258] on button "Run" at bounding box center [523, 263] width 120 height 20
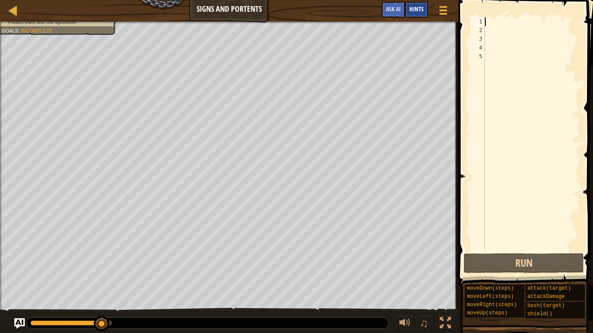
click at [407, 16] on div "Hints" at bounding box center [416, 10] width 23 height 16
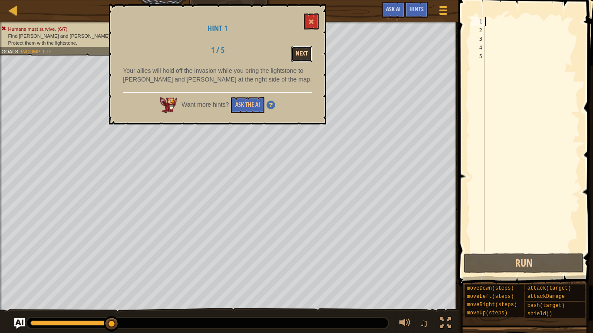
click at [305, 56] on button "Next" at bounding box center [301, 54] width 21 height 16
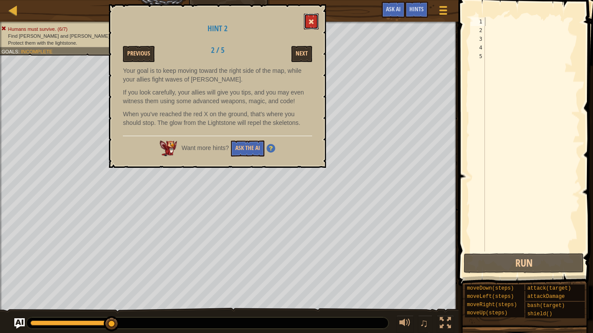
click at [307, 23] on button at bounding box center [311, 21] width 15 height 16
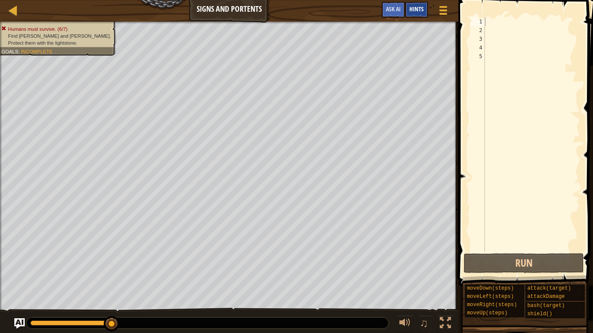
click at [411, 13] on div "Hints" at bounding box center [416, 10] width 23 height 16
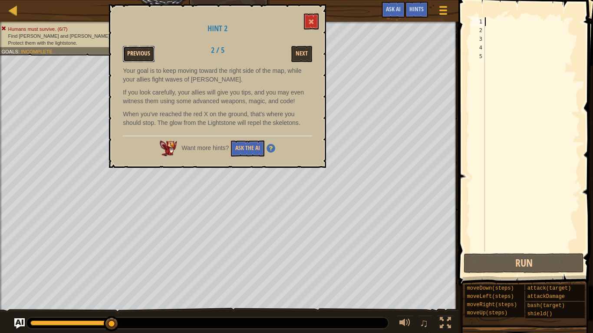
click at [141, 53] on button "Previous" at bounding box center [139, 54] width 32 height 16
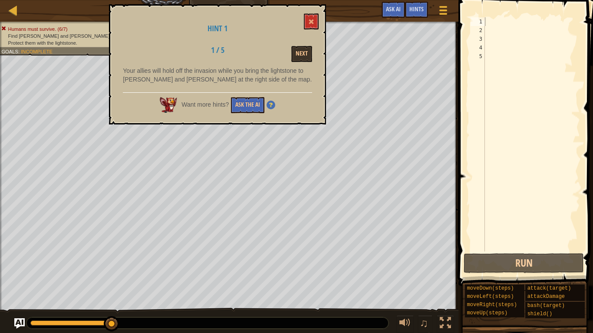
drag, startPoint x: 115, startPoint y: 72, endPoint x: 149, endPoint y: 72, distance: 33.8
click at [149, 72] on div "Hint 1 1 / 5 Next Your allies will hold off the invasion while you bring the li…" at bounding box center [217, 64] width 217 height 120
click at [309, 60] on button "Next" at bounding box center [301, 54] width 21 height 16
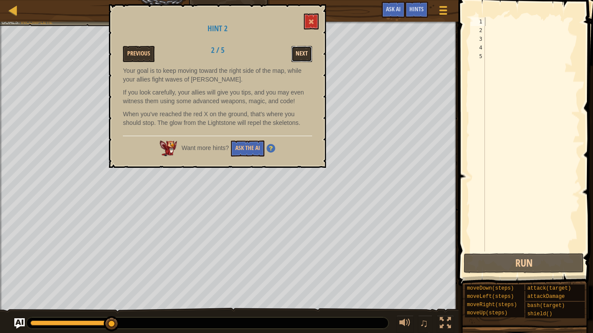
click at [305, 56] on button "Next" at bounding box center [301, 54] width 21 height 16
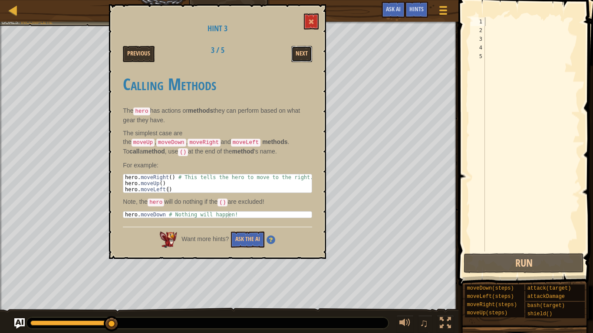
click at [305, 56] on button "Next" at bounding box center [301, 54] width 21 height 16
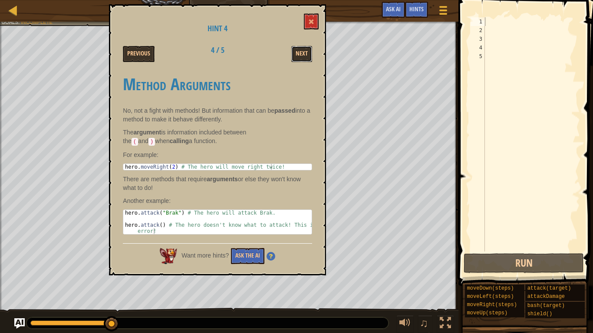
click at [305, 56] on button "Next" at bounding box center [301, 54] width 21 height 16
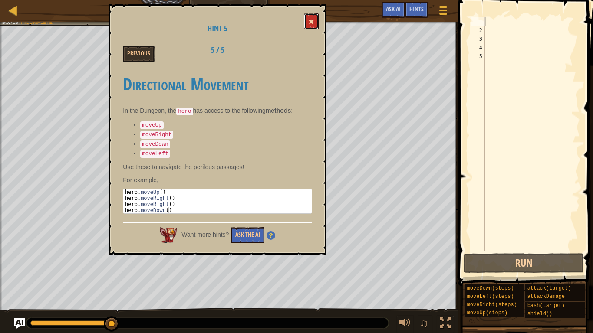
click at [304, 25] on button at bounding box center [311, 21] width 15 height 16
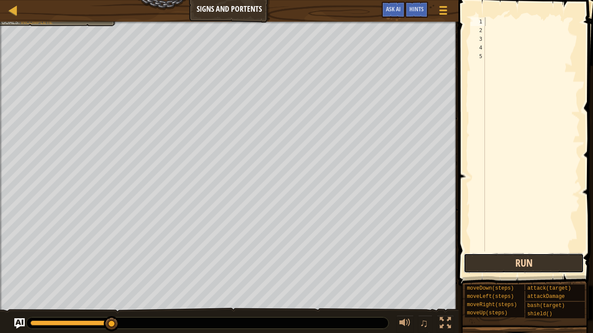
click at [474, 265] on button "Run" at bounding box center [523, 263] width 120 height 20
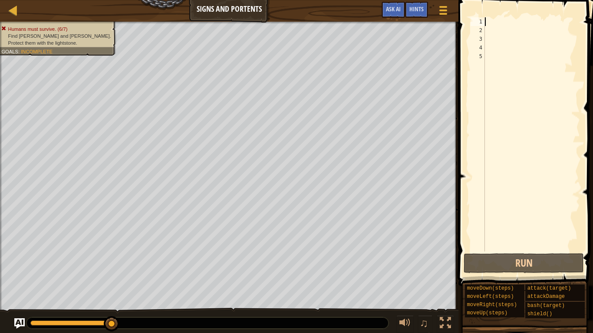
type textarea "r"
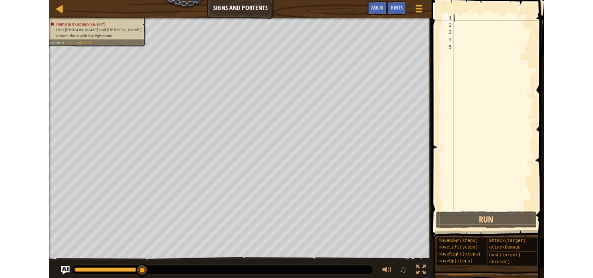
scroll to position [4, 0]
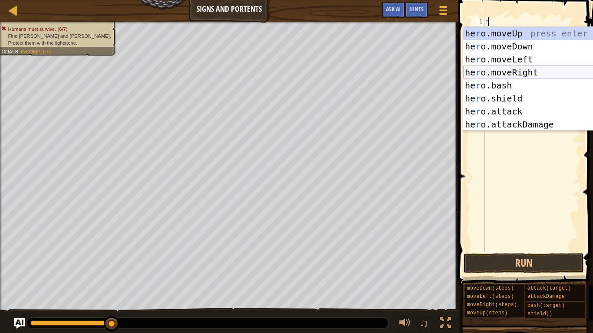
click at [497, 73] on div "he r o.moveUp press enter he r o.moveDown press enter he r o.moveLeft press ent…" at bounding box center [545, 92] width 164 height 130
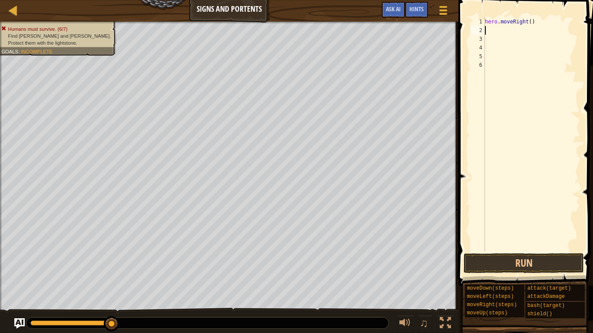
type textarea "d"
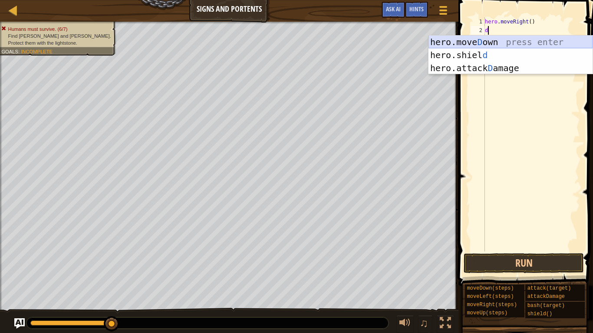
click at [529, 41] on div "hero.move D own press enter hero.shiel d press enter hero.attack D amage press …" at bounding box center [510, 68] width 164 height 65
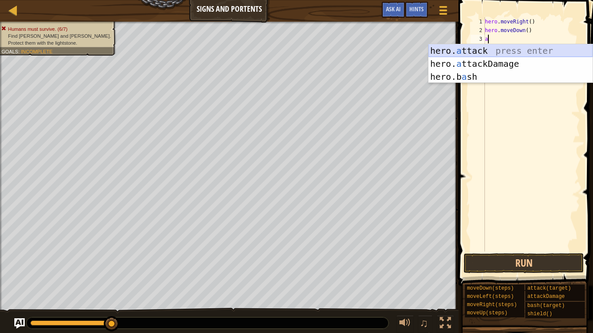
drag, startPoint x: 512, startPoint y: 53, endPoint x: 592, endPoint y: 71, distance: 81.9
click at [537, 54] on div "hero. a ttack press enter hero. a ttackDamage press enter hero.b a sh press ent…" at bounding box center [510, 76] width 164 height 65
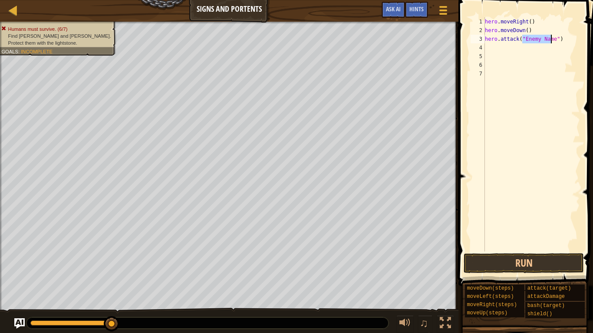
type textarea "hero.attack("Enemy Name")"
click at [2, 3] on div "Map Signs and Portents Game Menu Done Hints Ask AI" at bounding box center [229, 11] width 458 height 22
click at [164, 0] on div "Map Signs and Portents Game Menu Done Hints Ask AI 1 הההההההההההההההההההההההההה…" at bounding box center [296, 166] width 593 height 333
click at [312, 21] on div "Map Signs and Portents Game Menu Done Hints Ask AI 1 הההההההההההההההההההההההההה…" at bounding box center [296, 166] width 593 height 333
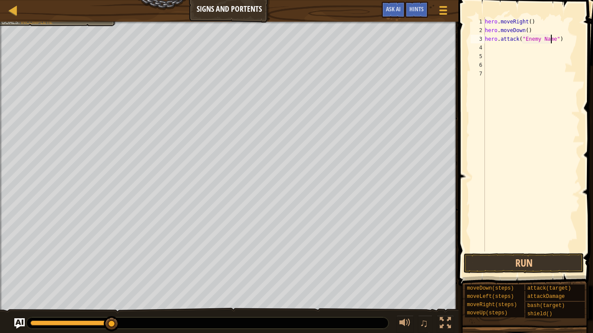
click at [484, 278] on div "Map Signs and Portents Game Menu Done Hints Ask AI 1 הההההההההההההההההההההההההה…" at bounding box center [296, 166] width 593 height 333
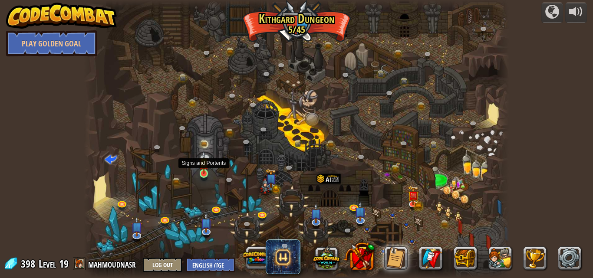
click at [200, 167] on img at bounding box center [204, 162] width 10 height 23
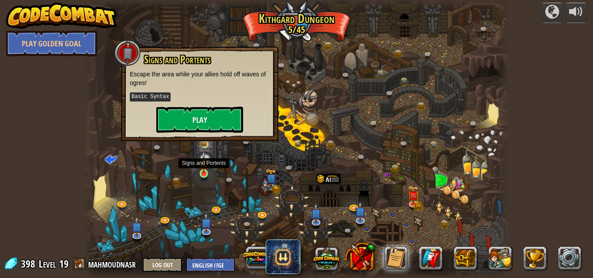
click at [200, 167] on img at bounding box center [204, 162] width 10 height 23
drag, startPoint x: 208, startPoint y: 108, endPoint x: 207, endPoint y: 117, distance: 9.2
click at [207, 117] on button "Play" at bounding box center [199, 120] width 87 height 26
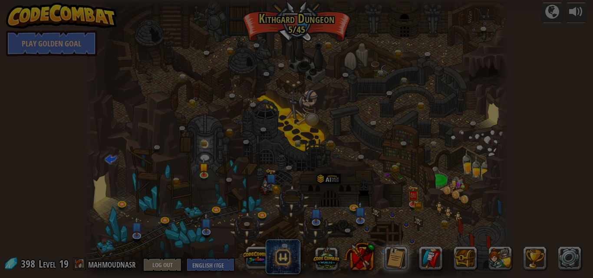
click at [207, 1] on body "powered by Play Golden Goal Twisted Canyon (Locked) Challenge: collect the most…" at bounding box center [296, 0] width 593 height 1
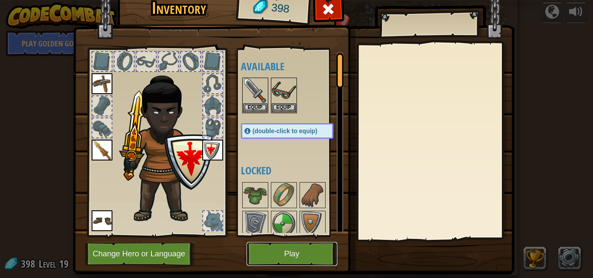
click at [287, 255] on button "Play" at bounding box center [291, 254] width 91 height 24
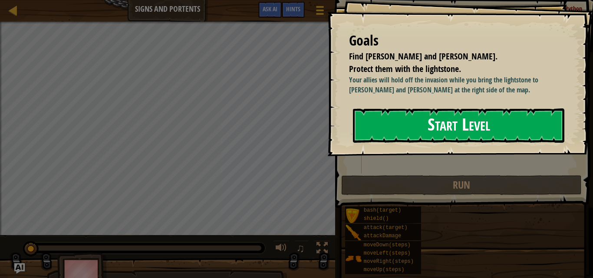
click at [452, 123] on button "Start Level" at bounding box center [458, 125] width 211 height 34
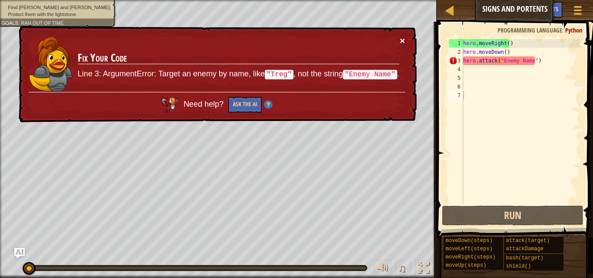
click at [402, 42] on button "×" at bounding box center [402, 40] width 5 height 9
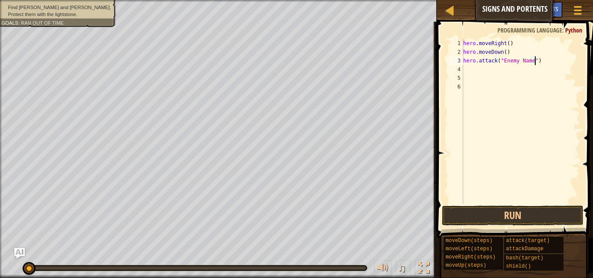
click at [552, 56] on div "hero . moveRight ( ) hero . moveDown ( ) hero . attack ( "Enemy Name" )" at bounding box center [520, 130] width 118 height 182
type textarea "h"
click at [506, 52] on div "hero . moveRight ( ) hero . moveDown ( )" at bounding box center [520, 130] width 118 height 182
click at [521, 45] on div "hero . moveRight ( hero" at bounding box center [520, 130] width 118 height 182
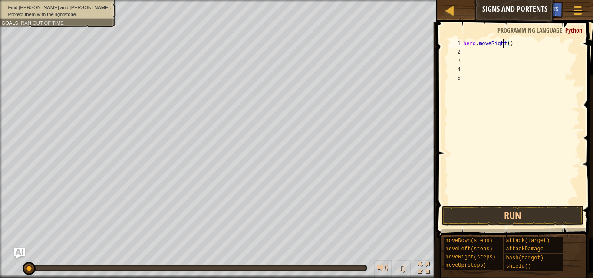
click at [504, 44] on div "hero . moveRight ( )" at bounding box center [520, 130] width 118 height 182
click at [505, 44] on div "hero . moveRight ( )" at bounding box center [520, 130] width 118 height 182
click at [498, 51] on div "hero . moveRight ( 2 ) moveUp ( steps )" at bounding box center [520, 121] width 118 height 165
type textarea "moveUp()"
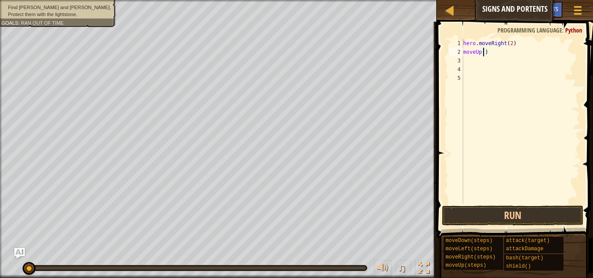
scroll to position [4, 1]
click at [466, 61] on div "hero . moveRight ( 2 ) moveUp ( )" at bounding box center [520, 130] width 118 height 182
click at [506, 59] on div "hero . moveRight ( 2 ) moveUp ( ) moveRight ( steps )" at bounding box center [520, 121] width 118 height 165
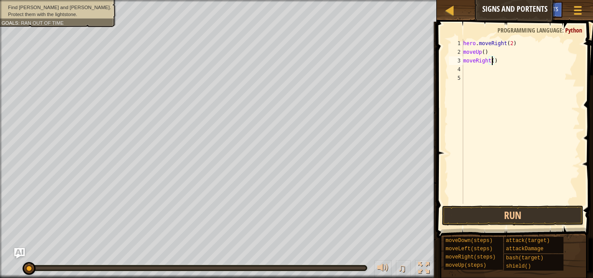
type textarea "moveRight(3)"
click at [465, 69] on div "hero . moveRight ( 2 ) moveUp ( ) moveRight ( 3 )" at bounding box center [520, 130] width 118 height 182
type textarea "d"
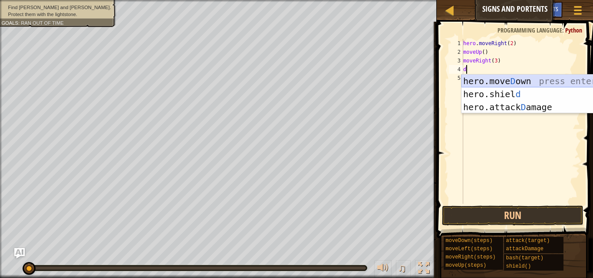
click at [518, 81] on div "hero.move D own press enter hero.shiel d press enter hero.attack D amage press …" at bounding box center [543, 107] width 164 height 65
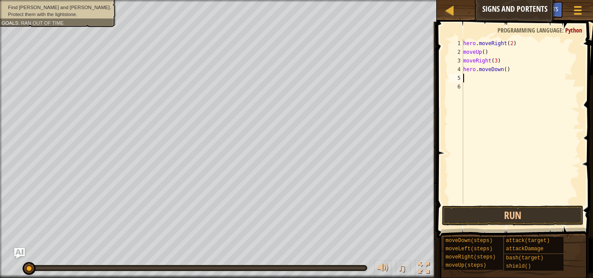
type textarea "r"
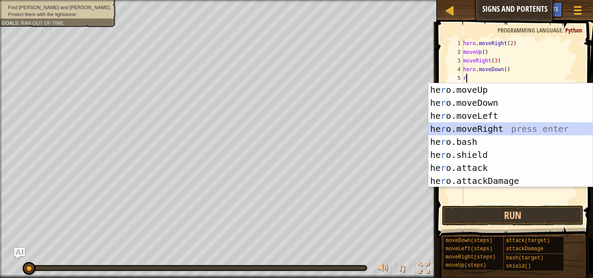
click at [475, 133] on div "he r o.moveUp press enter he r o.moveDown press enter he r o.moveLeft press ent…" at bounding box center [510, 148] width 164 height 130
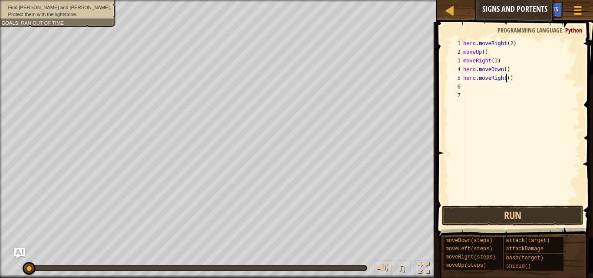
click at [506, 78] on div "hero . moveRight ( 2 ) moveUp ( ) moveRight ( 3 ) hero . moveDown ( ) hero . mo…" at bounding box center [520, 130] width 118 height 182
click at [503, 66] on div "hero . moveRight ( 2 ) moveUp ( ) moveRight ( 3 ) hero . moveDown ( ) hero . mo…" at bounding box center [520, 130] width 118 height 182
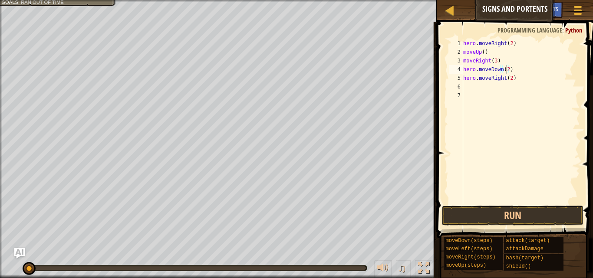
click at [305, 52] on div "Find Senick and Omarn. Protect them with the lightstone. Goals : Ran out of time" at bounding box center [218, 139] width 437 height 278
click at [516, 207] on button "Run" at bounding box center [512, 216] width 141 height 20
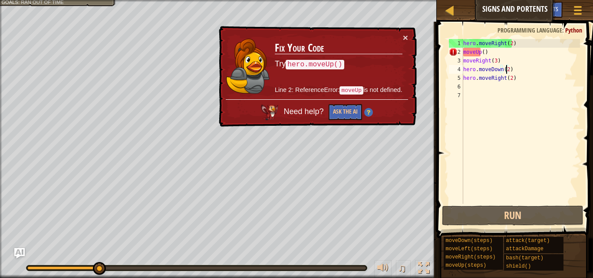
click at [408, 33] on div "× Fix Your Code Try hero.moveUp() Line 2: ReferenceError: moveUp is not defined…" at bounding box center [317, 76] width 200 height 101
click at [402, 39] on td "Fix Your Code Try hero.moveUp() Line 2: ReferenceError: moveUp is not defined." at bounding box center [338, 66] width 128 height 66
click at [409, 37] on div "× Fix Your Code Try hero.moveUp() Line 2: ReferenceError: moveUp is not defined…" at bounding box center [317, 77] width 200 height 102
click at [403, 36] on button "×" at bounding box center [405, 37] width 5 height 9
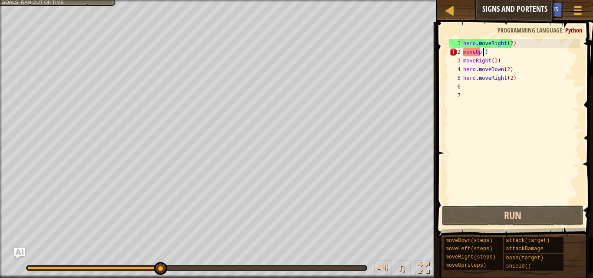
click at [482, 51] on div "hero . moveRight ( 2 ) moveUp ( ) moveRight ( 3 ) hero . moveDown ( 2 ) hero . …" at bounding box center [520, 130] width 118 height 182
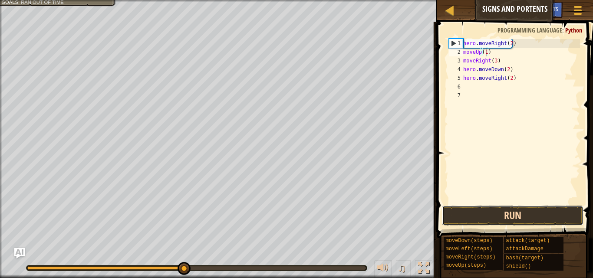
click at [478, 210] on button "Run" at bounding box center [512, 216] width 141 height 20
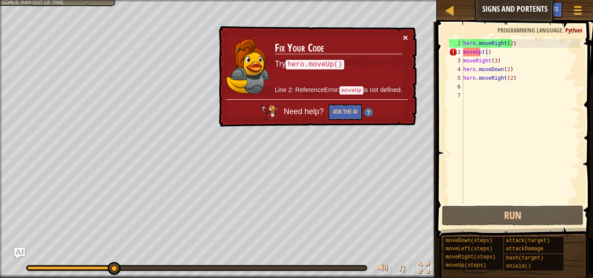
click at [407, 36] on button "×" at bounding box center [405, 37] width 5 height 9
click at [494, 51] on div "hero . moveRight ( 2 ) moveUp ( 1 ) moveRight ( 3 ) hero . moveDown ( 2 ) hero …" at bounding box center [520, 130] width 118 height 182
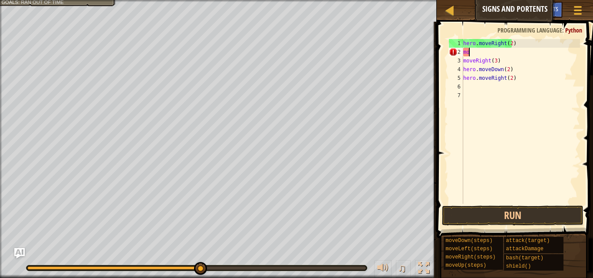
scroll to position [4, 0]
type textarea "m"
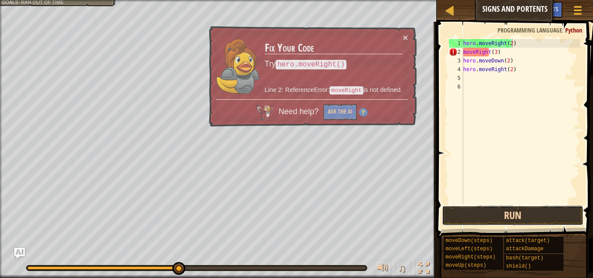
click at [473, 223] on button "Run" at bounding box center [512, 216] width 141 height 20
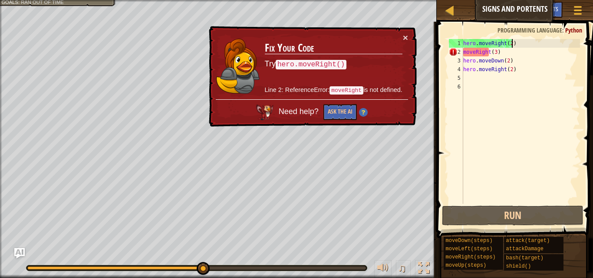
click at [498, 53] on div "hero . moveRight ( 2 ) moveRight ( 3 ) hero . moveDown ( 2 ) hero . moveRight (…" at bounding box center [520, 130] width 118 height 182
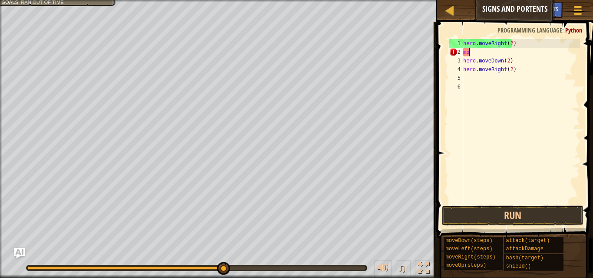
type textarea "m"
type textarea "h"
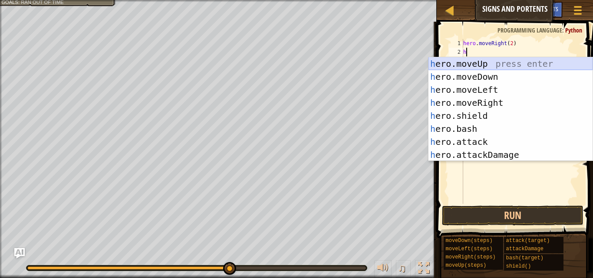
click at [504, 61] on div "h ero.moveUp press enter h ero.moveDown press enter h ero.moveLeft press enter …" at bounding box center [510, 122] width 164 height 130
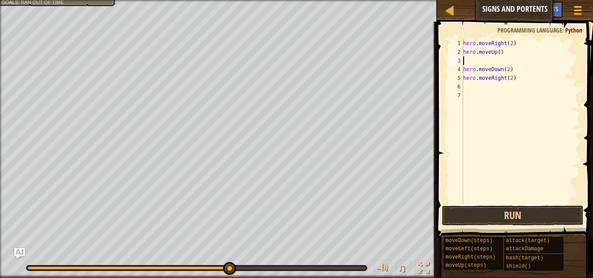
type textarea "h"
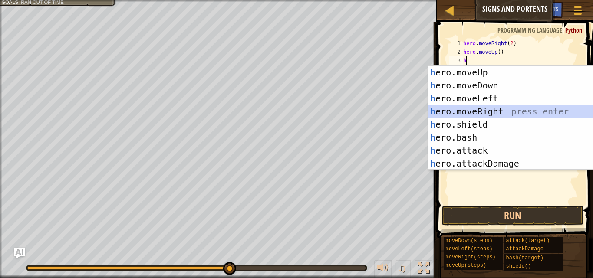
click at [481, 111] on div "h ero.moveUp press enter h ero.moveDown press enter h ero.moveLeft press enter …" at bounding box center [510, 131] width 164 height 130
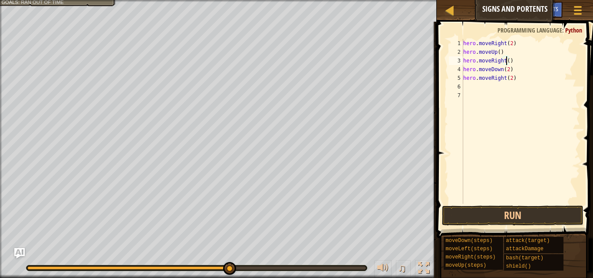
click at [505, 59] on div "hero . moveRight ( 2 ) hero . moveUp ( ) hero . moveRight ( ) hero . moveDown (…" at bounding box center [520, 130] width 118 height 182
click at [503, 210] on button "Run" at bounding box center [512, 216] width 141 height 20
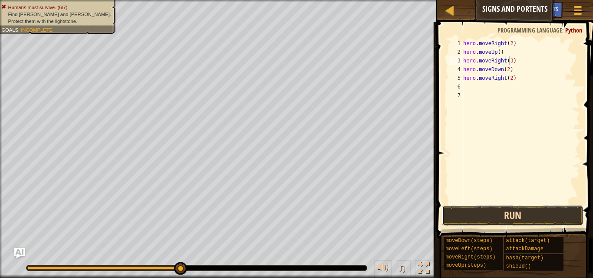
click at [508, 210] on button "Run" at bounding box center [512, 216] width 141 height 20
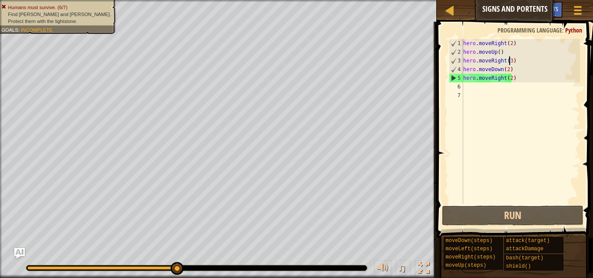
click at [506, 68] on div "hero . moveRight ( 2 ) hero . moveUp ( ) hero . moveRight ( 3 ) hero . moveDown…" at bounding box center [520, 130] width 118 height 182
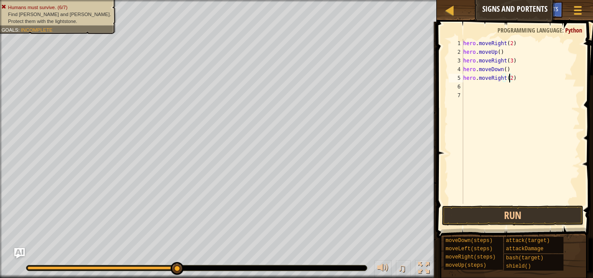
click at [509, 76] on div "hero . moveRight ( 2 ) hero . moveUp ( ) hero . moveRight ( 3 ) hero . moveDown…" at bounding box center [520, 130] width 118 height 182
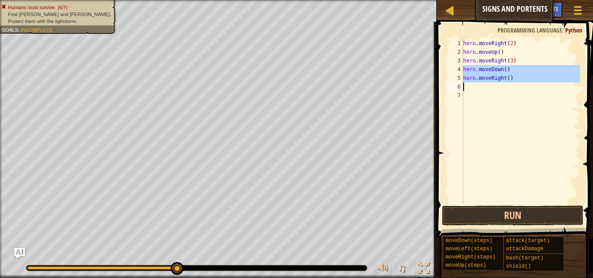
drag, startPoint x: 461, startPoint y: 68, endPoint x: 519, endPoint y: 74, distance: 58.4
click at [519, 74] on div "hero.moveRight() 1 2 3 4 5 6 7 hero . moveRight ( 2 ) hero . moveUp ( ) hero . …" at bounding box center [513, 121] width 133 height 165
type textarea "hero.moveRight()"
click at [465, 87] on div "hero . moveRight ( 2 ) hero . moveUp ( ) hero . moveRight ( 3 ) hero . moveDown…" at bounding box center [520, 121] width 118 height 165
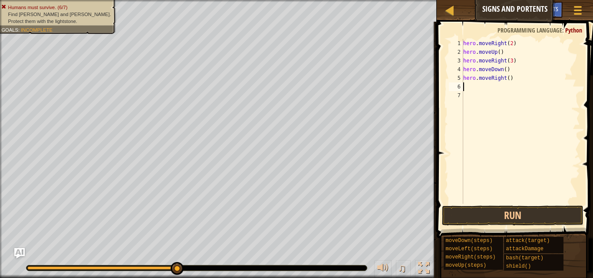
scroll to position [4, 0]
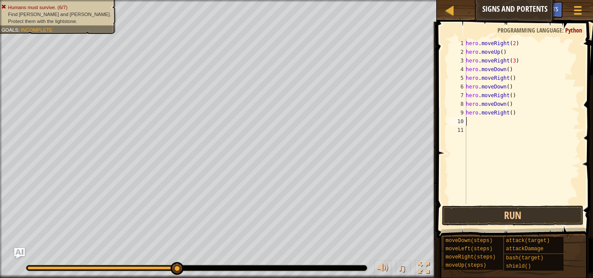
type textarea "hero.moveRight()"
click at [521, 216] on button "Run" at bounding box center [512, 216] width 141 height 20
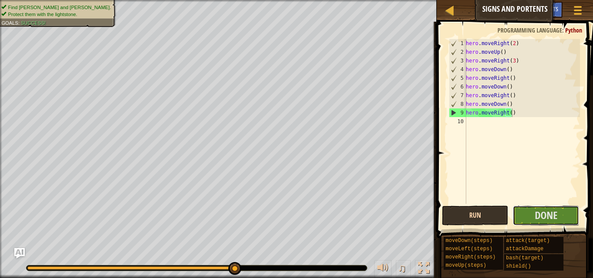
click at [521, 216] on button "Done" at bounding box center [545, 216] width 66 height 20
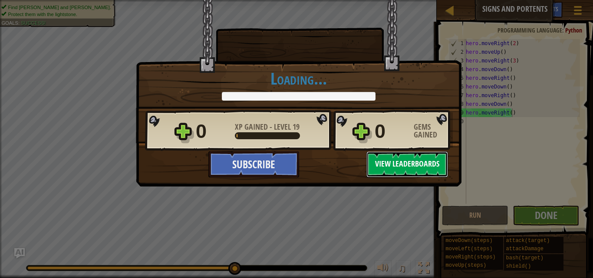
click at [406, 163] on button "View Leaderboards" at bounding box center [407, 164] width 82 height 26
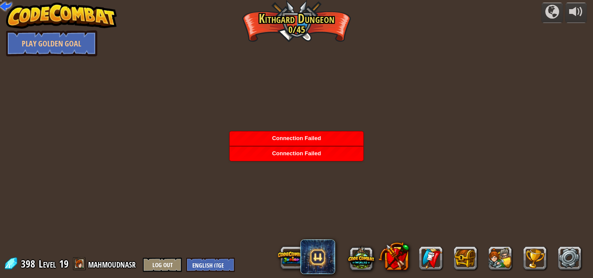
click at [289, 133] on div "Connection Failed" at bounding box center [297, 138] width 134 height 14
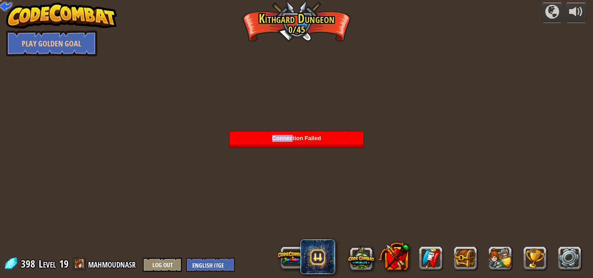
drag, startPoint x: 291, startPoint y: 143, endPoint x: 304, endPoint y: 123, distance: 23.6
click at [304, 0] on body "powered by Play Golden Goal Twisted Canyon (Locked) Challenge: collect the most…" at bounding box center [296, 0] width 593 height 0
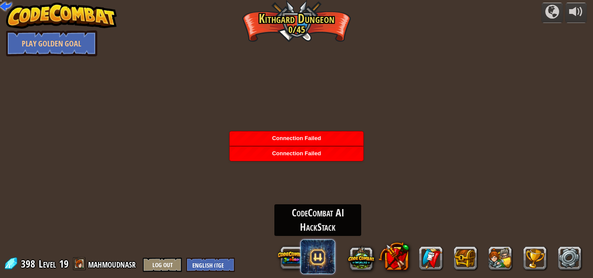
click at [325, 257] on span at bounding box center [317, 257] width 35 height 35
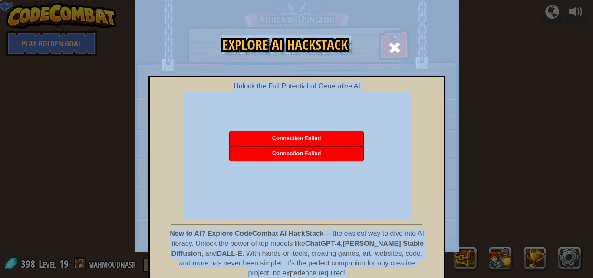
click at [325, 1] on body "powered by Play Golden Goal Twisted Canyon (Locked) Challenge: collect the most…" at bounding box center [296, 0] width 593 height 1
click at [395, 45] on span at bounding box center [395, 48] width 14 height 14
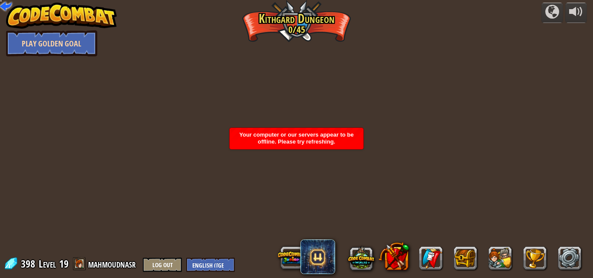
click at [74, 47] on link "Play Golden Goal" at bounding box center [51, 43] width 91 height 26
click at [74, 45] on link "Play Golden Goal" at bounding box center [51, 43] width 91 height 26
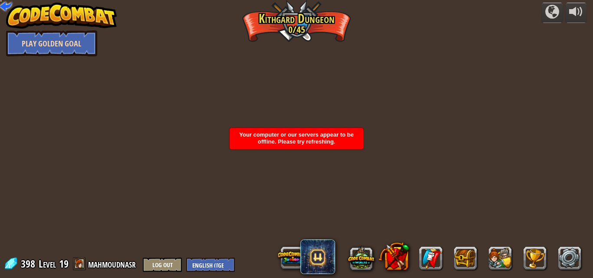
click at [74, 45] on link "Play Golden Goal" at bounding box center [51, 43] width 91 height 26
click at [210, 258] on select "English (US) English (UK) 简体中文 繁體中文 русский español (ES) español (América Latin…" at bounding box center [210, 265] width 49 height 14
click at [158, 266] on button "Log Out" at bounding box center [162, 265] width 39 height 14
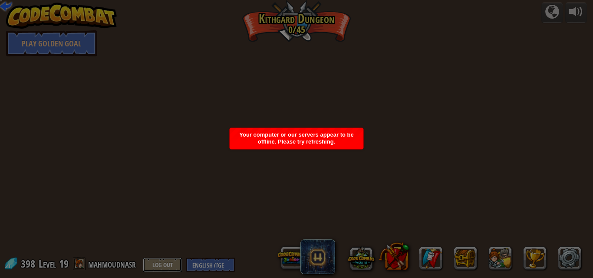
click at [158, 0] on body "powered by Play Golden Goal Twisted Canyon (Locked) Challenge: collect the most…" at bounding box center [296, 0] width 593 height 0
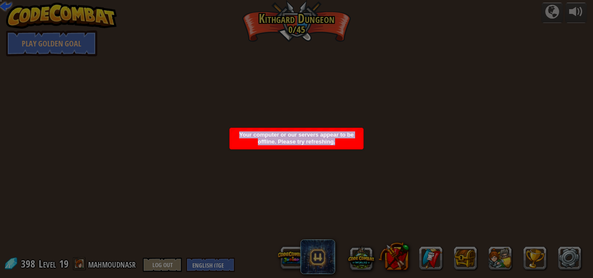
click at [158, 266] on div at bounding box center [296, 139] width 593 height 278
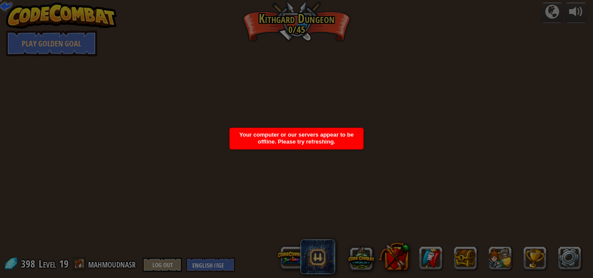
click at [158, 266] on div at bounding box center [296, 139] width 593 height 278
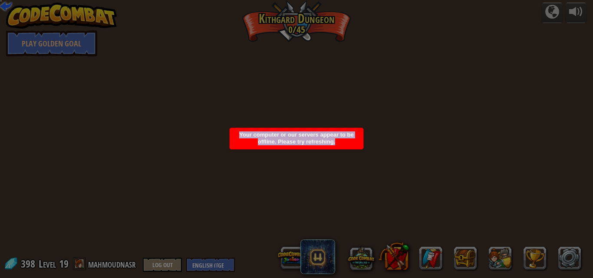
click at [158, 266] on div at bounding box center [296, 139] width 593 height 278
drag, startPoint x: 158, startPoint y: 266, endPoint x: 236, endPoint y: 137, distance: 150.7
click at [236, 0] on body "powered by Play Golden Goal Twisted Canyon (Locked) Challenge: collect the most…" at bounding box center [296, 0] width 593 height 0
click at [203, 190] on div at bounding box center [296, 139] width 593 height 278
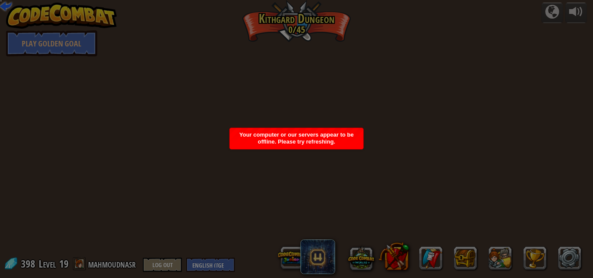
click at [203, 190] on div at bounding box center [296, 139] width 593 height 278
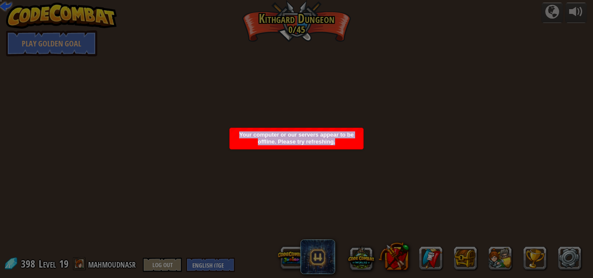
click at [203, 190] on div at bounding box center [296, 139] width 593 height 278
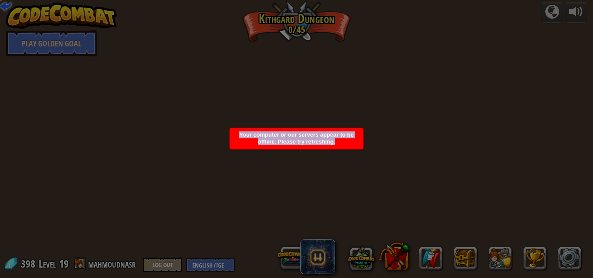
click at [440, 141] on div at bounding box center [296, 139] width 593 height 278
click at [175, 169] on div at bounding box center [296, 139] width 593 height 278
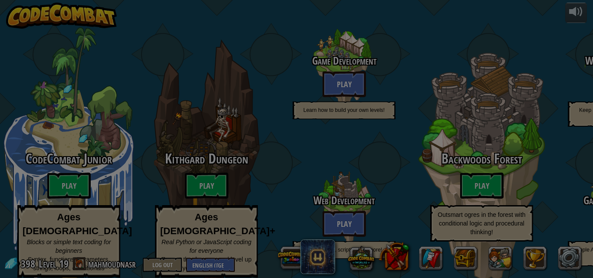
click at [201, 176] on div at bounding box center [296, 139] width 593 height 278
drag, startPoint x: 199, startPoint y: 175, endPoint x: 196, endPoint y: 169, distance: 6.6
click at [197, 169] on div at bounding box center [296, 139] width 593 height 278
drag, startPoint x: 196, startPoint y: 169, endPoint x: 196, endPoint y: 162, distance: 6.5
click at [196, 168] on div at bounding box center [296, 139] width 593 height 278
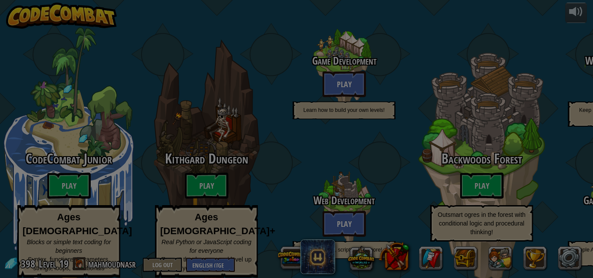
click at [592, 63] on div at bounding box center [296, 139] width 593 height 278
click at [61, 171] on div at bounding box center [296, 139] width 593 height 278
click at [198, 180] on div at bounding box center [296, 139] width 593 height 278
click at [400, 34] on div at bounding box center [296, 139] width 593 height 278
click at [486, 119] on div at bounding box center [296, 139] width 593 height 278
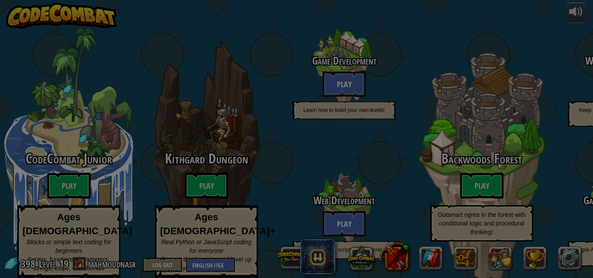
click at [342, 144] on div at bounding box center [296, 139] width 593 height 278
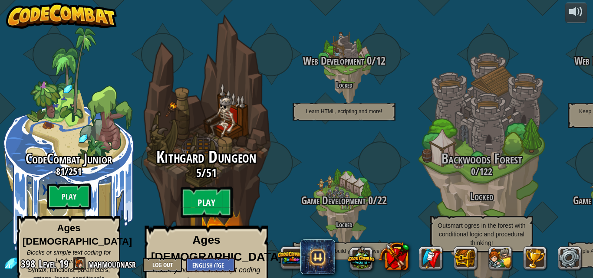
click at [208, 190] on btn "Play" at bounding box center [207, 202] width 52 height 31
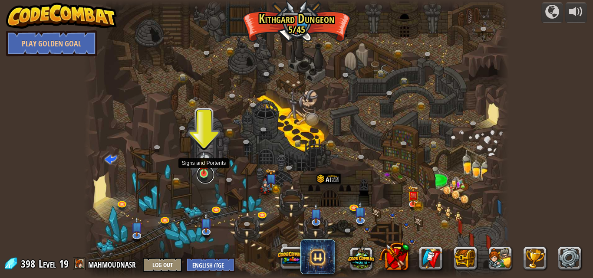
click at [204, 175] on link at bounding box center [205, 174] width 17 height 17
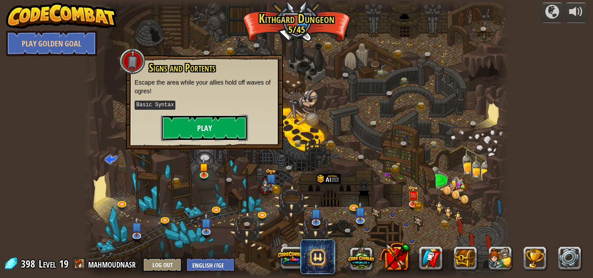
click at [211, 122] on button "Play" at bounding box center [204, 128] width 87 height 26
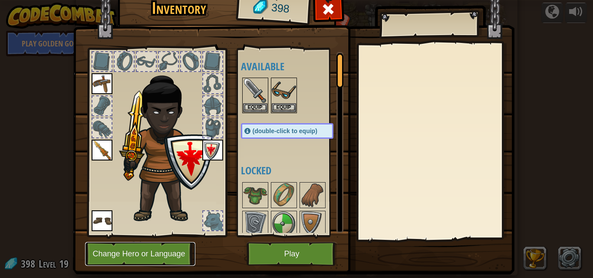
click at [164, 253] on button "Change Hero or Language" at bounding box center [140, 254] width 110 height 24
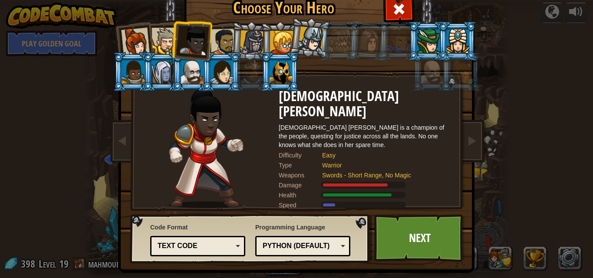
click at [194, 76] on div at bounding box center [192, 71] width 23 height 23
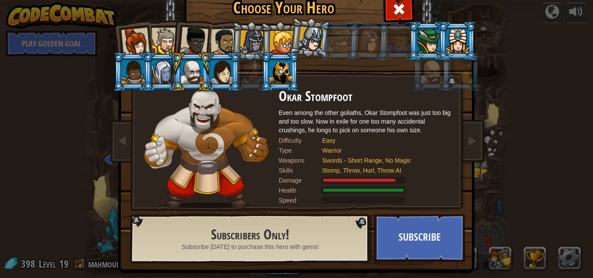
click at [154, 38] on div at bounding box center [164, 41] width 26 height 26
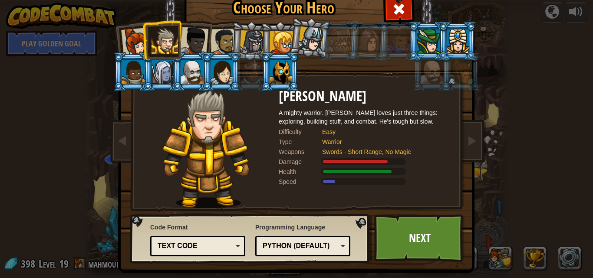
click at [142, 43] on li at bounding box center [161, 39] width 39 height 39
click at [130, 39] on div at bounding box center [135, 42] width 29 height 29
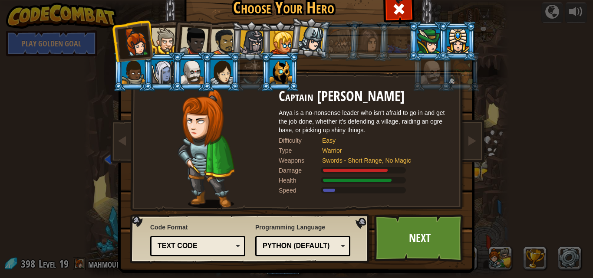
click at [210, 47] on div at bounding box center [223, 42] width 27 height 27
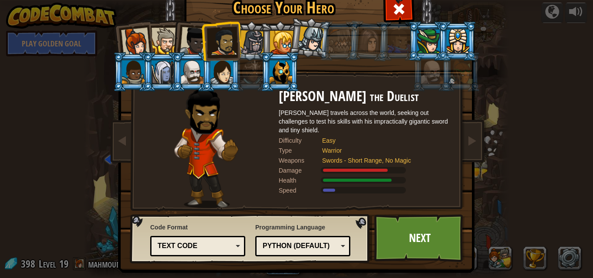
click at [260, 36] on li at bounding box center [279, 40] width 39 height 39
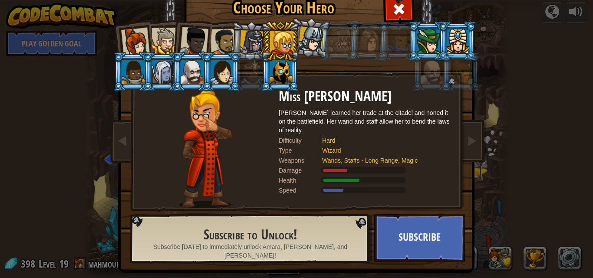
click at [288, 46] on div at bounding box center [281, 42] width 23 height 23
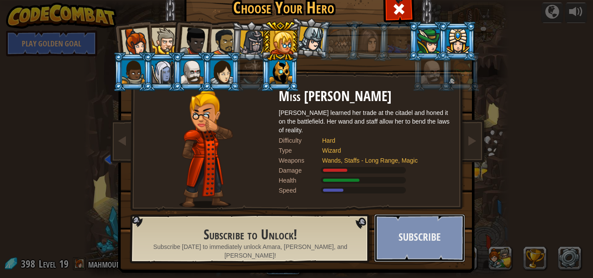
click at [407, 248] on button "Subscribe" at bounding box center [419, 238] width 91 height 48
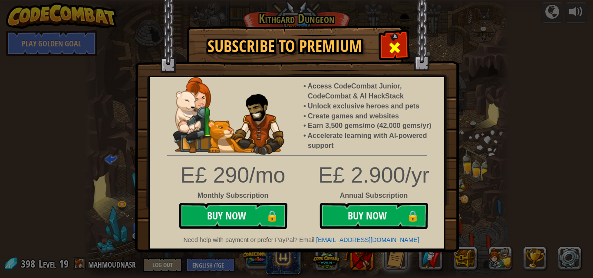
click at [395, 50] on span at bounding box center [395, 48] width 14 height 14
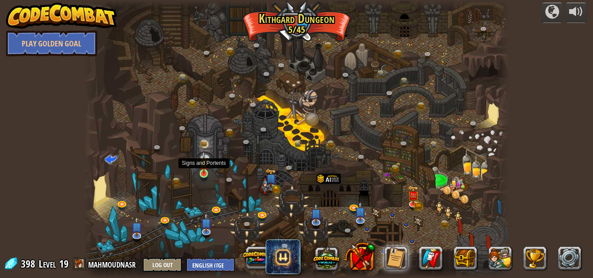
click at [207, 165] on img at bounding box center [204, 162] width 10 height 23
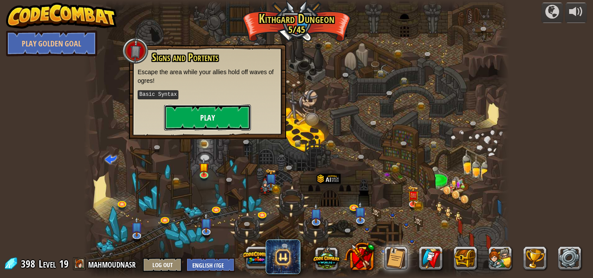
click at [214, 125] on button "Play" at bounding box center [207, 118] width 87 height 26
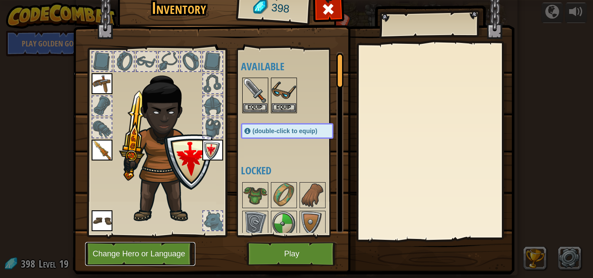
click at [127, 254] on button "Change Hero or Language" at bounding box center [140, 254] width 110 height 24
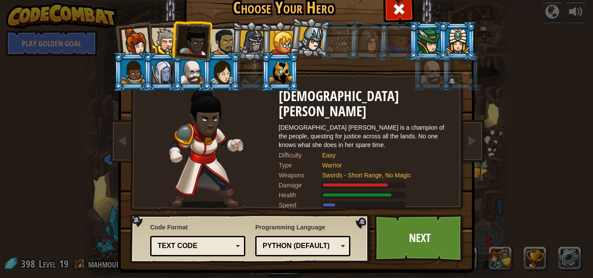
click at [172, 81] on li at bounding box center [191, 71] width 39 height 39
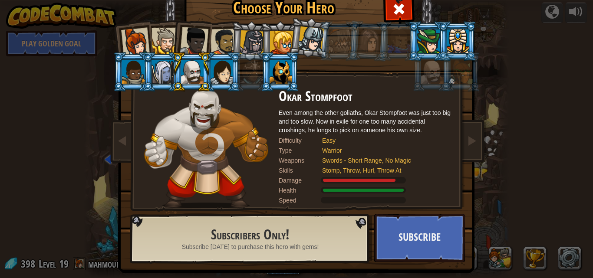
click at [421, 48] on div at bounding box center [428, 41] width 23 height 23
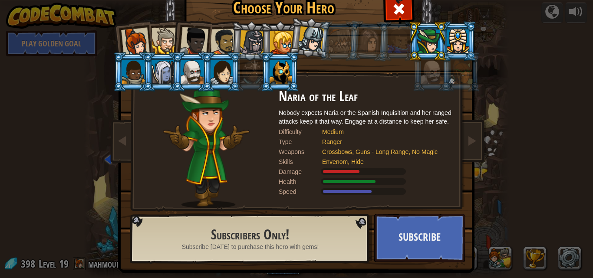
click at [459, 49] on div at bounding box center [458, 41] width 23 height 23
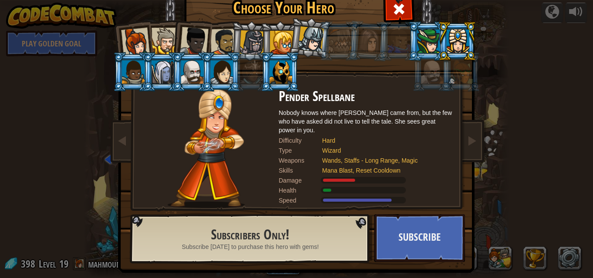
click at [135, 43] on div at bounding box center [135, 42] width 29 height 29
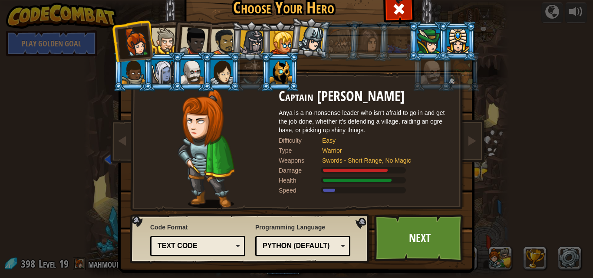
drag, startPoint x: 189, startPoint y: 32, endPoint x: 189, endPoint y: 45, distance: 13.0
click at [189, 33] on div at bounding box center [194, 41] width 29 height 29
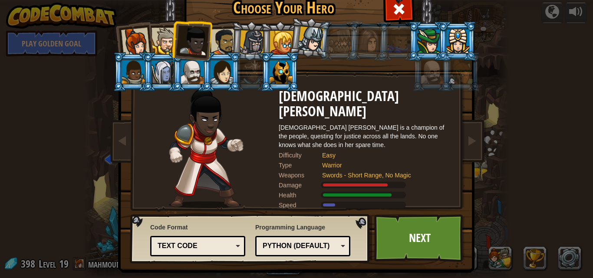
click at [219, 46] on div at bounding box center [223, 42] width 27 height 27
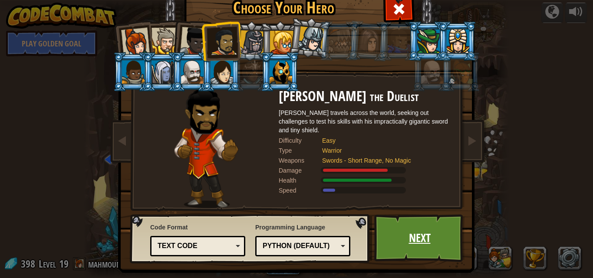
click at [407, 245] on link "Next" at bounding box center [419, 238] width 91 height 48
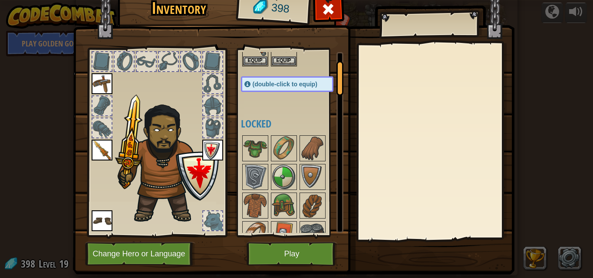
scroll to position [43, 0]
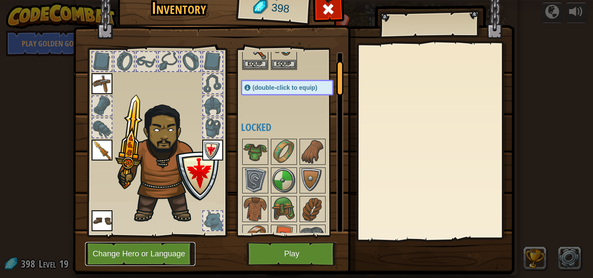
click at [149, 252] on button "Change Hero or Language" at bounding box center [140, 254] width 110 height 24
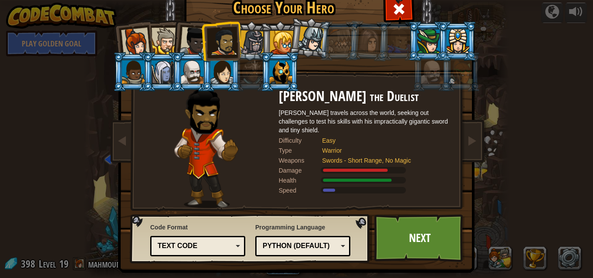
click at [180, 48] on div at bounding box center [194, 41] width 29 height 29
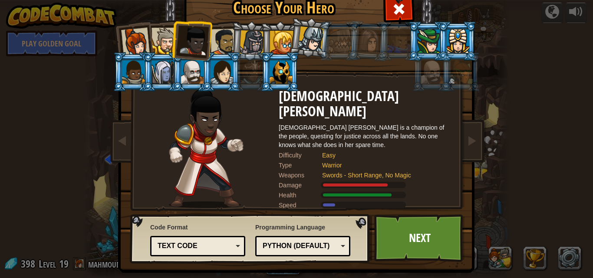
click at [164, 46] on div at bounding box center [164, 41] width 26 height 26
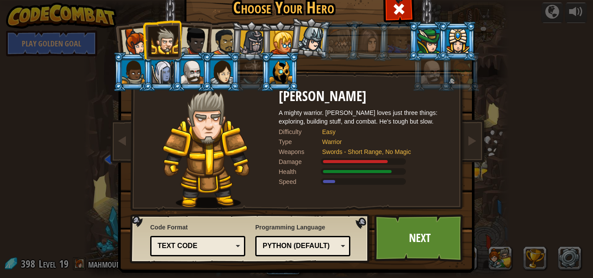
click at [283, 35] on div at bounding box center [281, 42] width 23 height 23
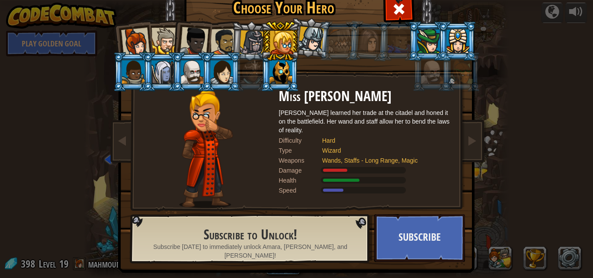
click at [305, 46] on div at bounding box center [311, 39] width 26 height 26
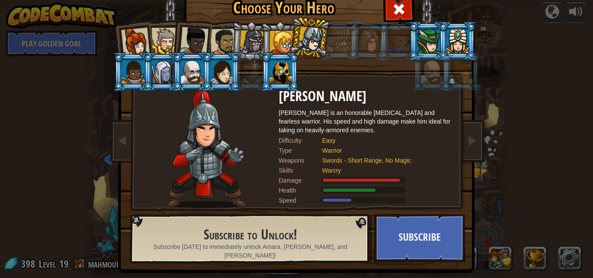
click at [240, 38] on div at bounding box center [252, 42] width 25 height 25
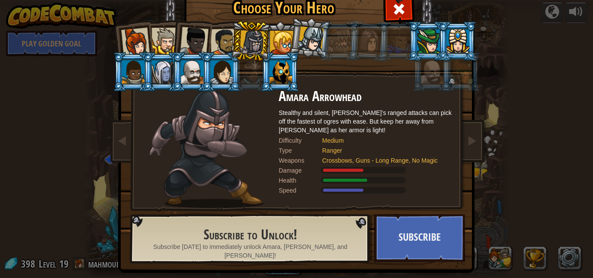
click at [235, 38] on li at bounding box center [250, 41] width 41 height 42
click at [220, 42] on div at bounding box center [223, 42] width 27 height 27
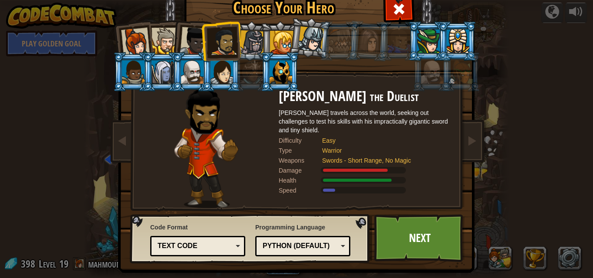
click at [181, 46] on div at bounding box center [194, 41] width 29 height 29
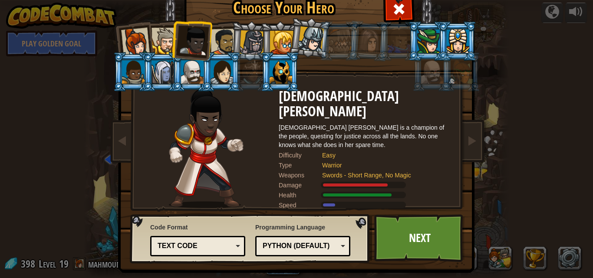
click at [164, 39] on div at bounding box center [164, 41] width 26 height 26
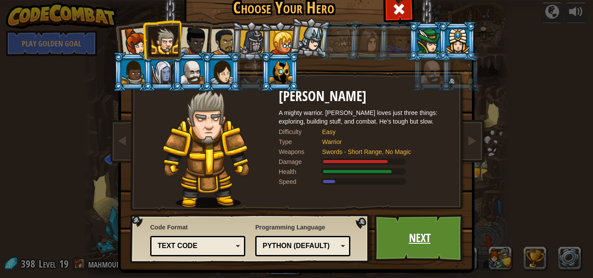
click at [432, 237] on link "Next" at bounding box center [419, 238] width 91 height 48
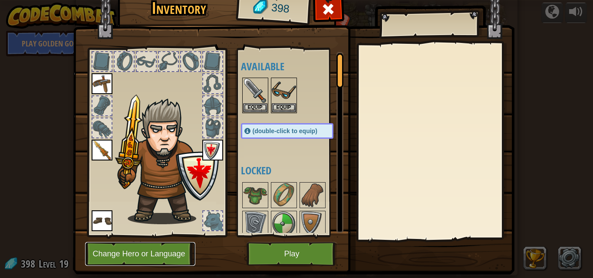
click at [166, 256] on button "Change Hero or Language" at bounding box center [140, 254] width 110 height 24
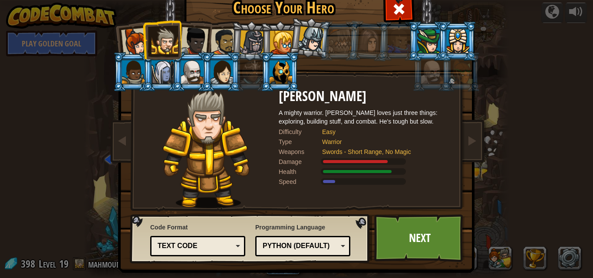
click at [200, 36] on div at bounding box center [194, 41] width 29 height 29
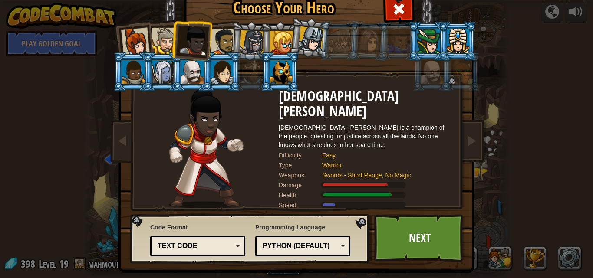
click at [139, 44] on div at bounding box center [135, 42] width 29 height 29
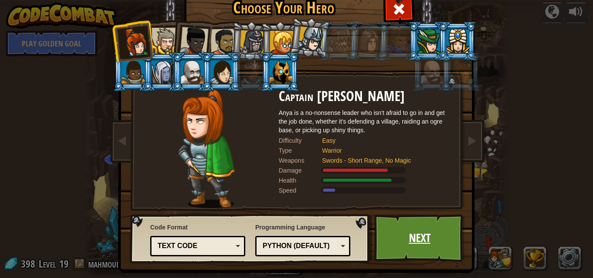
click at [408, 242] on link "Next" at bounding box center [419, 238] width 91 height 48
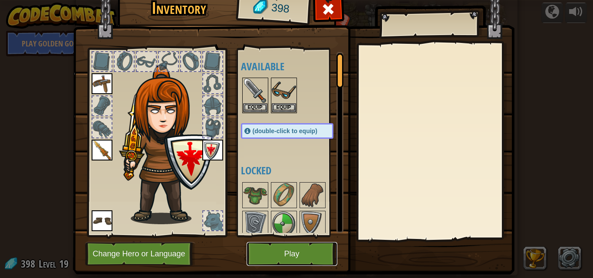
click at [300, 259] on button "Play" at bounding box center [291, 254] width 91 height 24
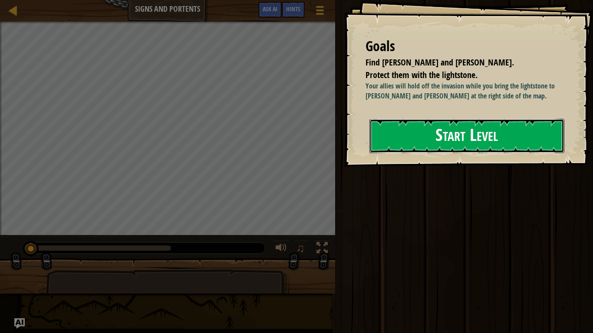
click at [509, 134] on button "Start Level" at bounding box center [466, 136] width 195 height 34
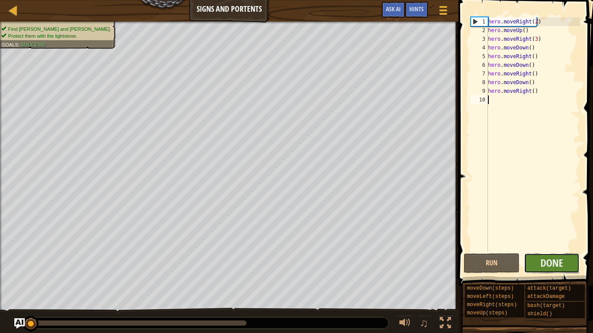
click at [565, 262] on button "Done" at bounding box center [552, 263] width 56 height 20
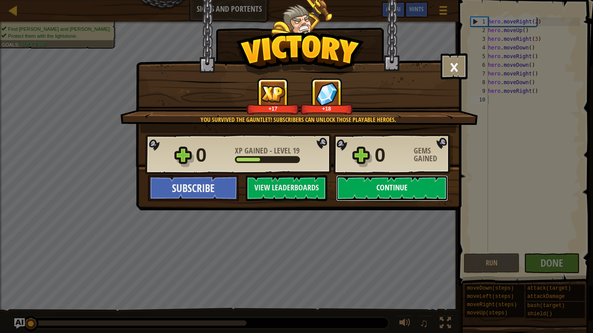
click at [419, 187] on button "Continue" at bounding box center [392, 188] width 112 height 26
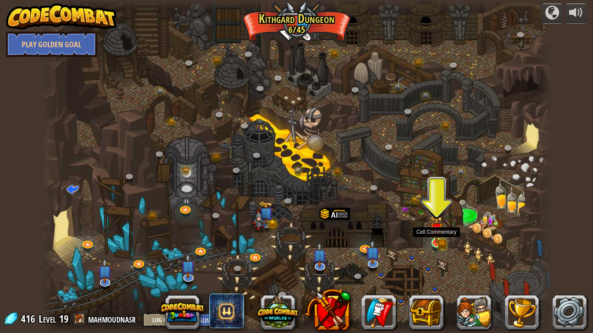
click at [441, 240] on img at bounding box center [436, 229] width 13 height 28
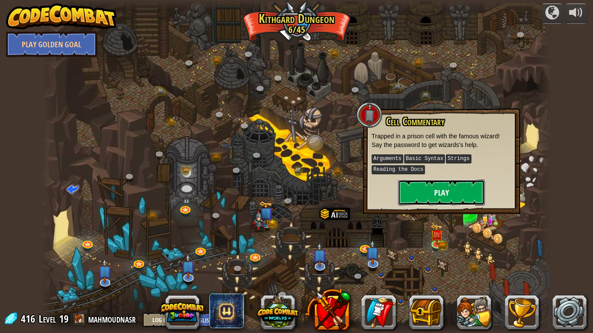
click at [446, 189] on button "Play" at bounding box center [441, 193] width 87 height 26
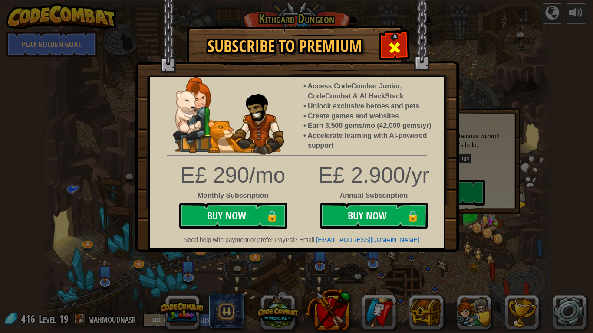
click at [392, 43] on span at bounding box center [395, 48] width 14 height 14
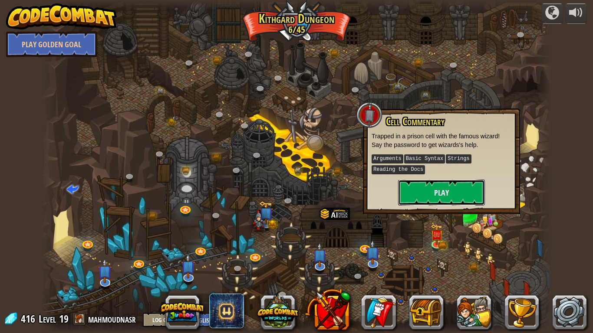
click at [438, 197] on button "Play" at bounding box center [441, 193] width 87 height 26
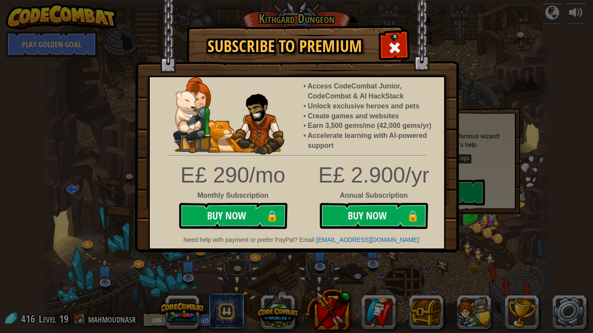
drag, startPoint x: 410, startPoint y: 49, endPoint x: 405, endPoint y: 53, distance: 5.6
click at [409, 49] on img at bounding box center [297, 126] width 324 height 253
click at [395, 50] on span at bounding box center [395, 48] width 14 height 14
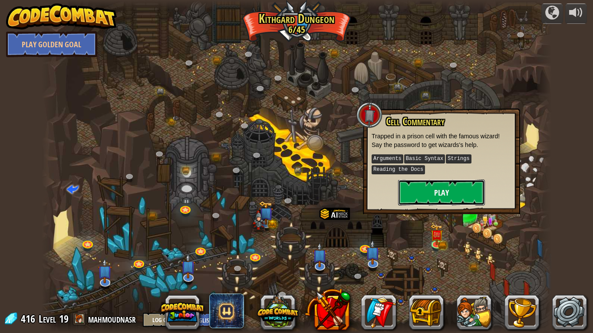
click at [453, 192] on button "Play" at bounding box center [441, 193] width 87 height 26
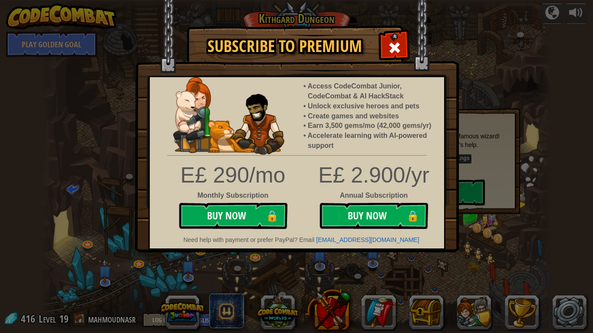
drag, startPoint x: 391, startPoint y: 39, endPoint x: 380, endPoint y: 65, distance: 28.2
click at [391, 39] on div at bounding box center [394, 46] width 27 height 27
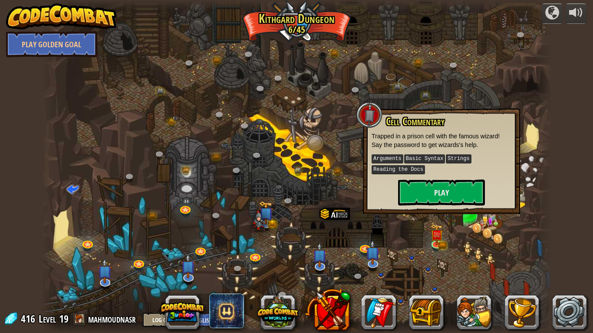
click at [434, 207] on div "Cell Commentary Trapped in a prison cell with the famous wizard! Say the passwo…" at bounding box center [441, 161] width 157 height 106
click at [437, 189] on button "Play" at bounding box center [441, 193] width 87 height 26
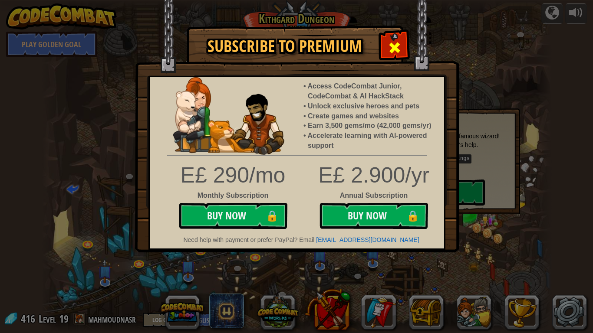
click at [405, 46] on div at bounding box center [394, 46] width 27 height 27
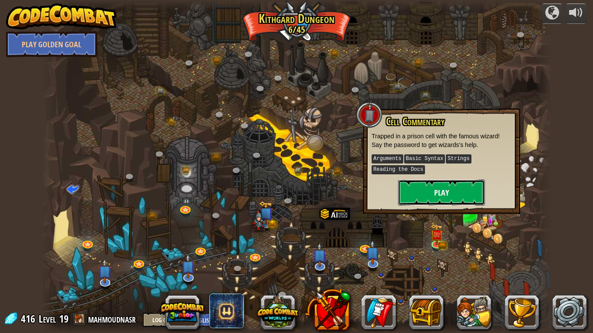
click at [420, 191] on button "Play" at bounding box center [441, 193] width 87 height 26
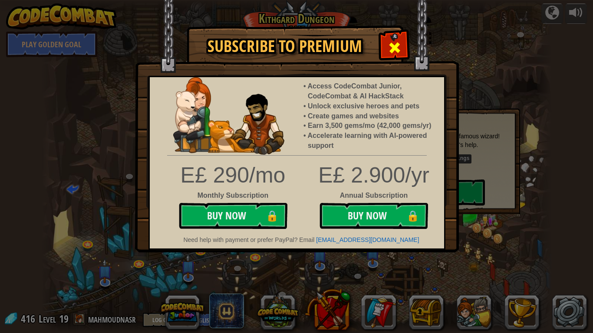
click at [394, 48] on span at bounding box center [395, 48] width 14 height 14
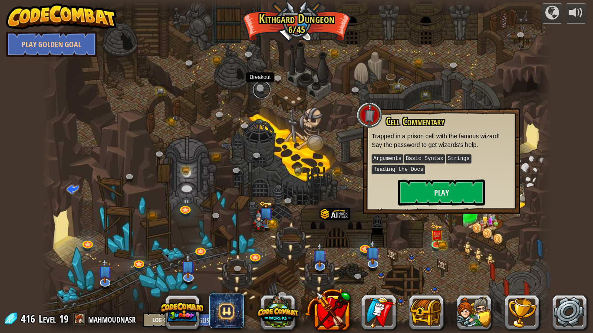
click at [258, 87] on link at bounding box center [261, 89] width 17 height 17
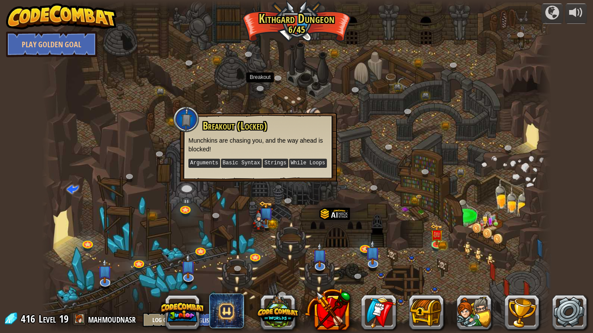
click at [414, 211] on div at bounding box center [297, 166] width 510 height 333
